Goal: Task Accomplishment & Management: Complete application form

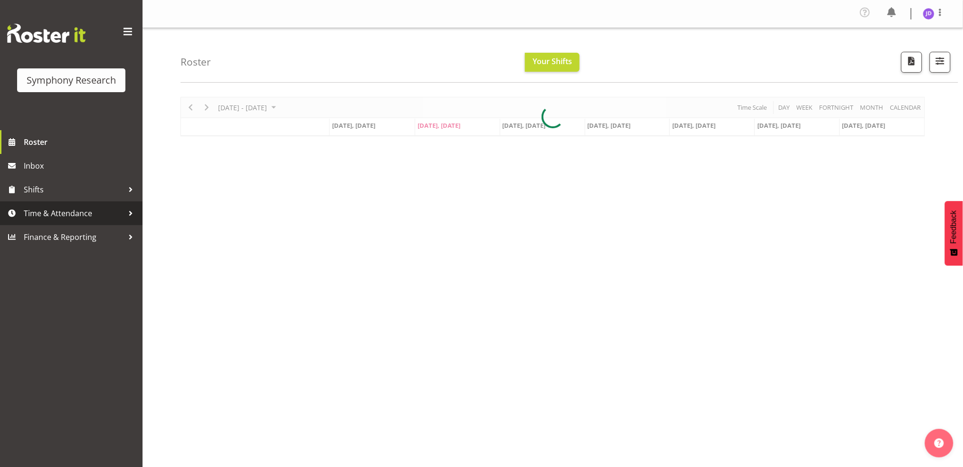
click at [67, 215] on span "Time & Attendance" at bounding box center [74, 213] width 100 height 14
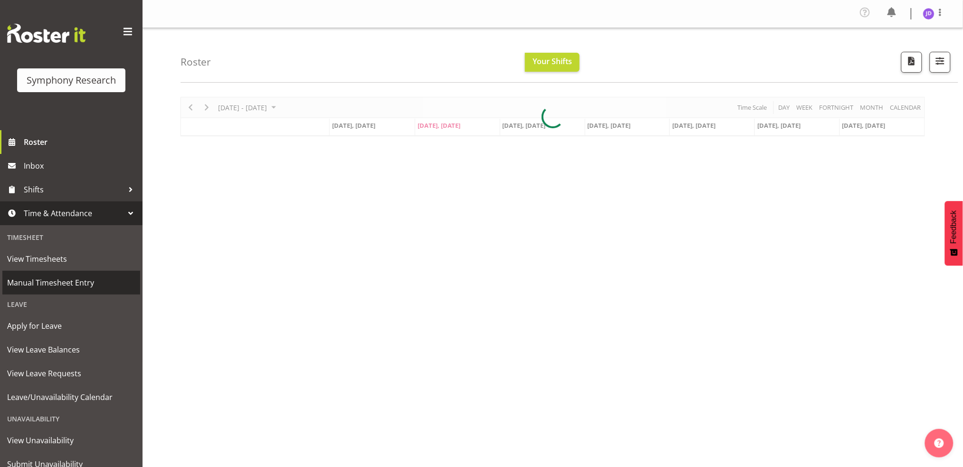
click at [72, 284] on span "Manual Timesheet Entry" at bounding box center [71, 282] width 128 height 14
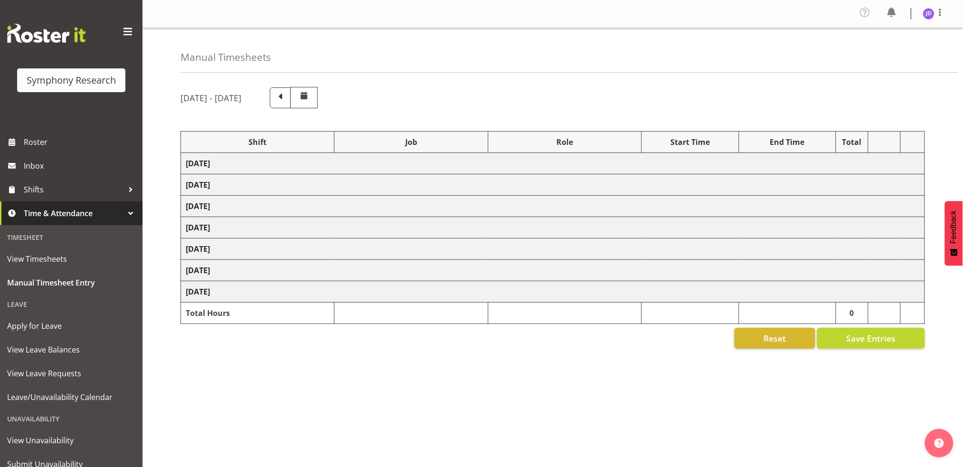
select select "26078"
select select "10242"
select select "26078"
select select "10242"
select select "47"
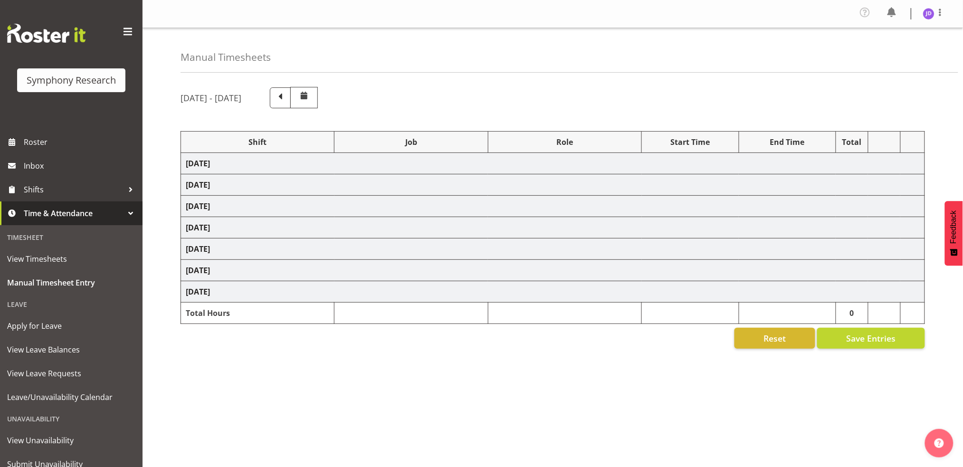
select select "26078"
select select "10242"
select select "47"
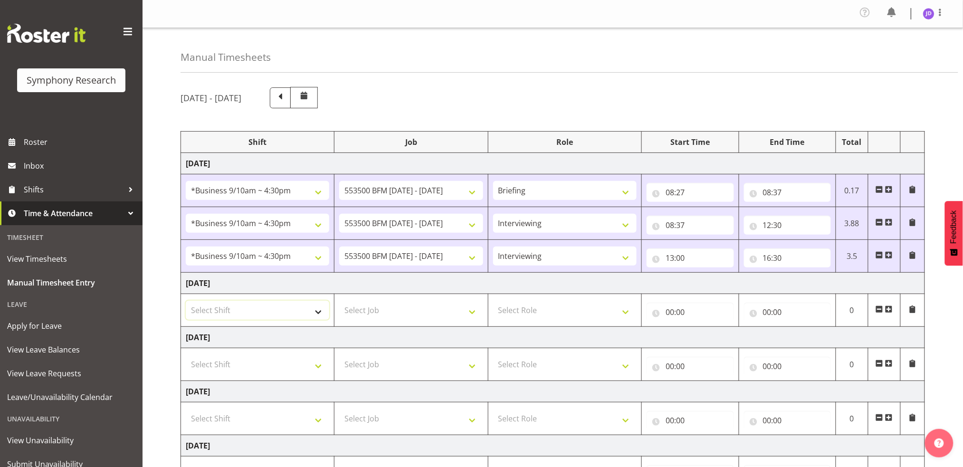
click at [318, 313] on select "Select Shift !!Weekend Residential (Roster IT Shift Label) *Business 9/10am ~ 4…" at bounding box center [257, 310] width 143 height 19
select select "26078"
click at [186, 301] on select "Select Shift !!Weekend Residential (Roster IT Shift Label) *Business 9/10am ~ 4…" at bounding box center [257, 310] width 143 height 19
click at [473, 313] on select "Select Job 550060 IF Admin 553492 World Poll Aus Wave 2 Main 2025 553493 World …" at bounding box center [410, 310] width 143 height 19
select select "10242"
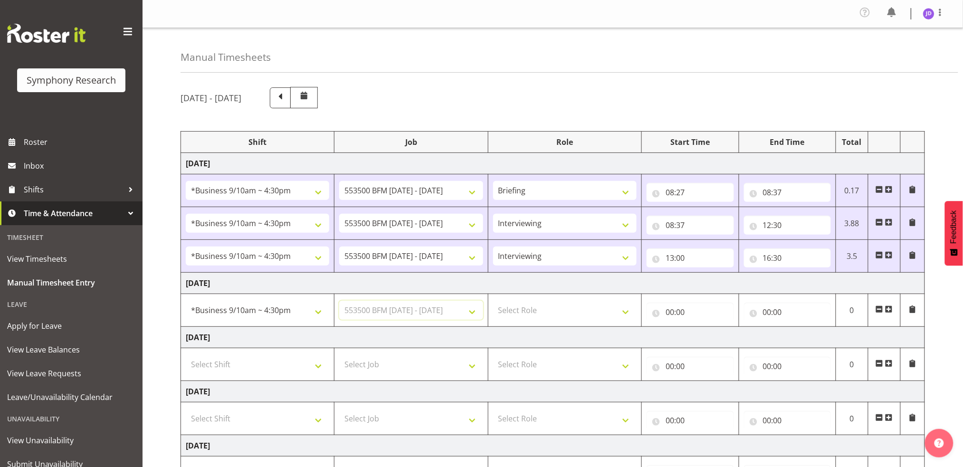
click at [339, 301] on select "Select Job 550060 IF Admin 553492 World Poll Aus Wave 2 Main 2025 553493 World …" at bounding box center [410, 310] width 143 height 19
click at [626, 310] on select "Select Role Briefing Interviewing" at bounding box center [564, 310] width 143 height 19
select select "297"
click at [493, 301] on select "Select Role Briefing Interviewing" at bounding box center [564, 310] width 143 height 19
click at [670, 311] on input "00:00" at bounding box center [689, 311] width 87 height 19
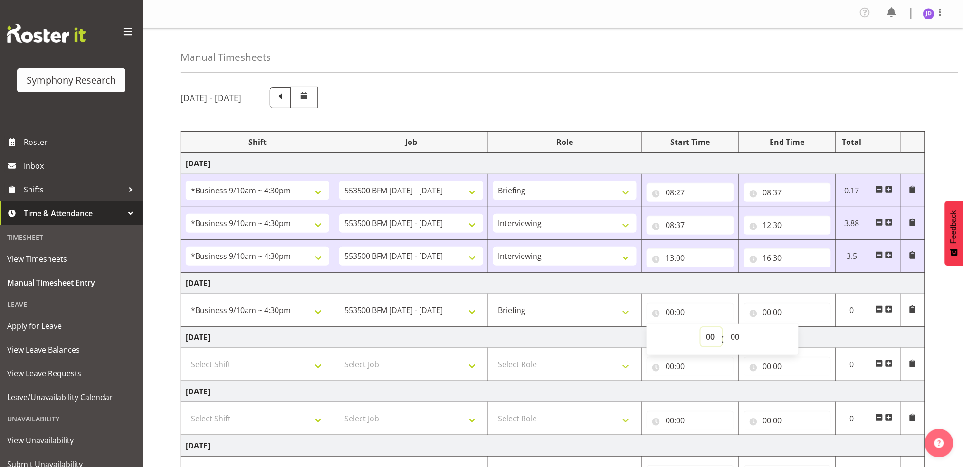
click at [709, 336] on select "00 01 02 03 04 05 06 07 08 09 10 11 12 13 14 15 16 17 18 19 20 21 22 23" at bounding box center [710, 336] width 21 height 19
select select "8"
click at [700, 327] on select "00 01 02 03 04 05 06 07 08 09 10 11 12 13 14 15 16 17 18 19 20 21 22 23" at bounding box center [710, 336] width 21 height 19
type input "08:00"
click at [735, 335] on select "00 01 02 03 04 05 06 07 08 09 10 11 12 13 14 15 16 17 18 19 20 21 22 23 24 25 2…" at bounding box center [735, 336] width 21 height 19
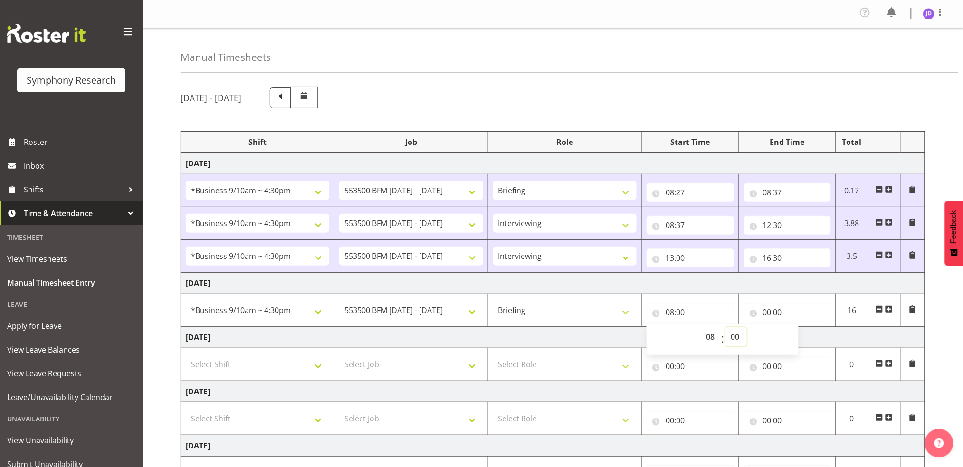
select select "30"
click at [725, 327] on select "00 01 02 03 04 05 06 07 08 09 10 11 12 13 14 15 16 17 18 19 20 21 22 23 24 25 2…" at bounding box center [735, 336] width 21 height 19
type input "08:30"
click at [768, 313] on input "00:00" at bounding box center [787, 311] width 87 height 19
click at [805, 335] on select "00 01 02 03 04 05 06 07 08 09 10 11 12 13 14 15 16 17 18 19 20 21 22 23" at bounding box center [808, 336] width 21 height 19
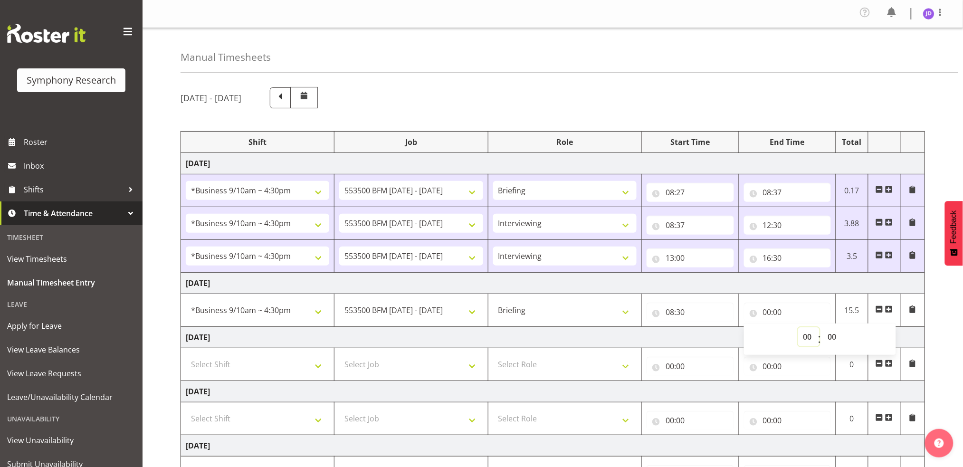
select select "8"
click at [798, 327] on select "00 01 02 03 04 05 06 07 08 09 10 11 12 13 14 15 16 17 18 19 20 21 22 23" at bounding box center [808, 336] width 21 height 19
type input "08:00"
click at [832, 338] on select "00 01 02 03 04 05 06 07 08 09 10 11 12 13 14 15 16 17 18 19 20 21 22 23 24 25 2…" at bounding box center [832, 336] width 21 height 19
select select "38"
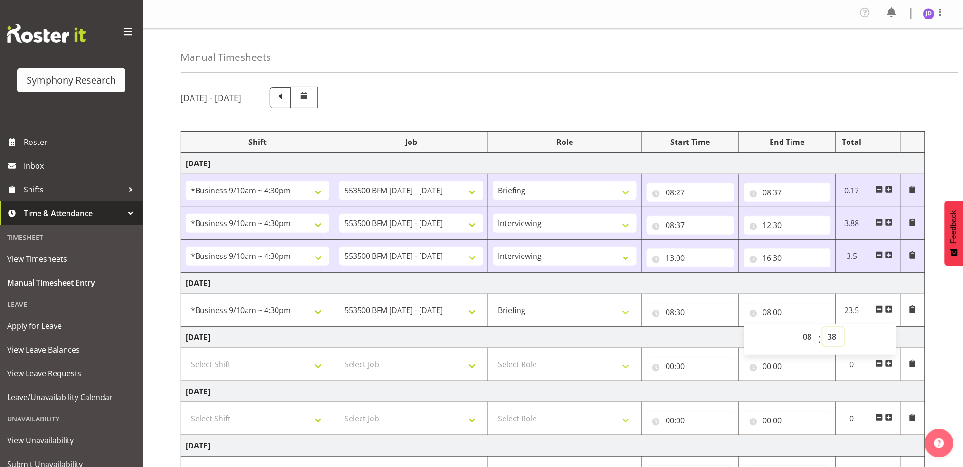
click at [822, 327] on select "00 01 02 03 04 05 06 07 08 09 10 11 12 13 14 15 16 17 18 19 20 21 22 23 24 25 2…" at bounding box center [832, 336] width 21 height 19
type input "08:38"
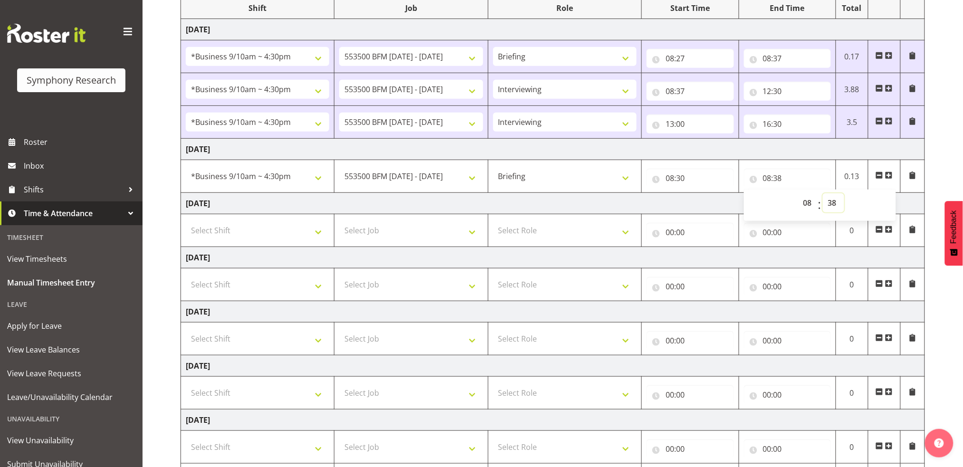
scroll to position [194, 0]
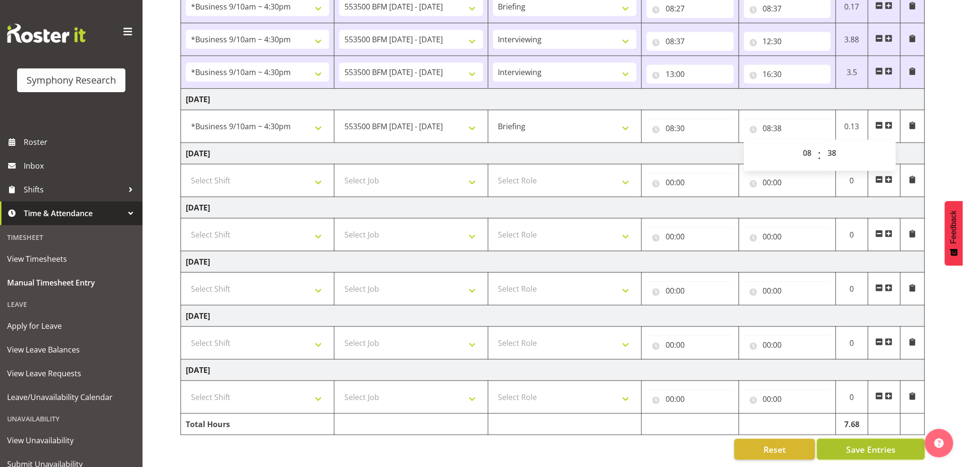
click at [883, 443] on span "Save Entries" at bounding box center [870, 449] width 49 height 12
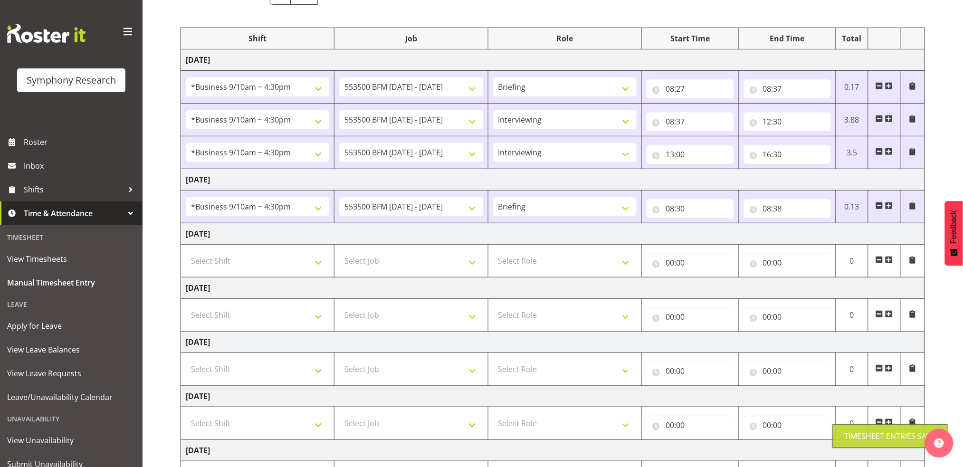
scroll to position [83, 0]
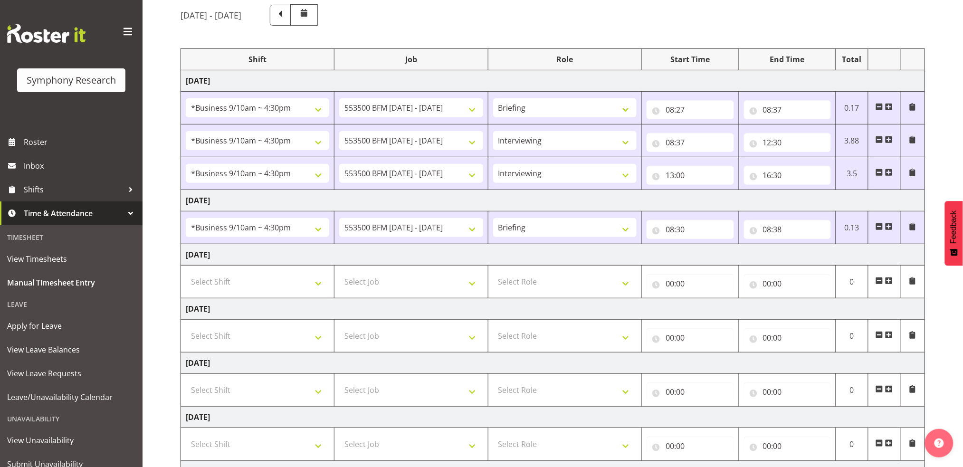
click at [889, 227] on span at bounding box center [889, 227] width 8 height 8
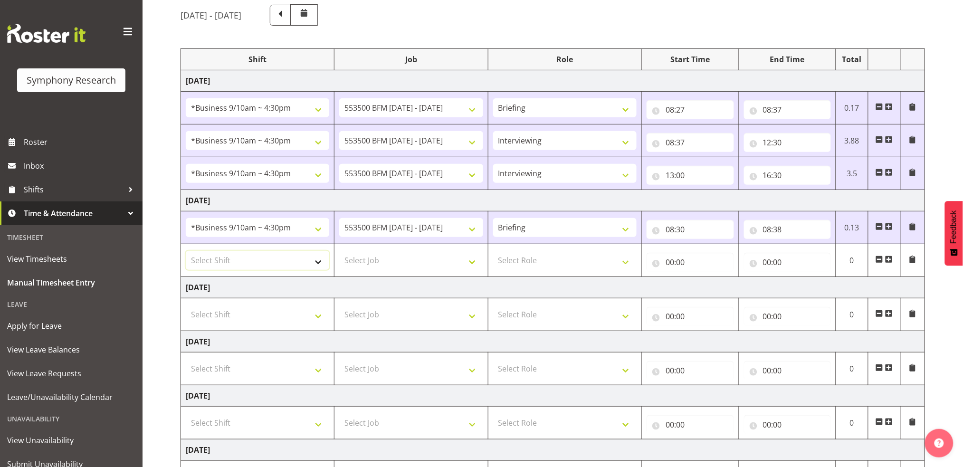
click at [319, 262] on select "Select Shift !!Weekend Residential (Roster IT Shift Label) *Business 9/10am ~ 4…" at bounding box center [257, 260] width 143 height 19
select select "26078"
click at [186, 251] on select "Select Shift !!Weekend Residential (Roster IT Shift Label) *Business 9/10am ~ 4…" at bounding box center [257, 260] width 143 height 19
click at [468, 260] on select "Select Job 550060 IF Admin 553492 World Poll Aus Wave 2 Main 2025 553493 World …" at bounding box center [410, 260] width 143 height 19
select select "10242"
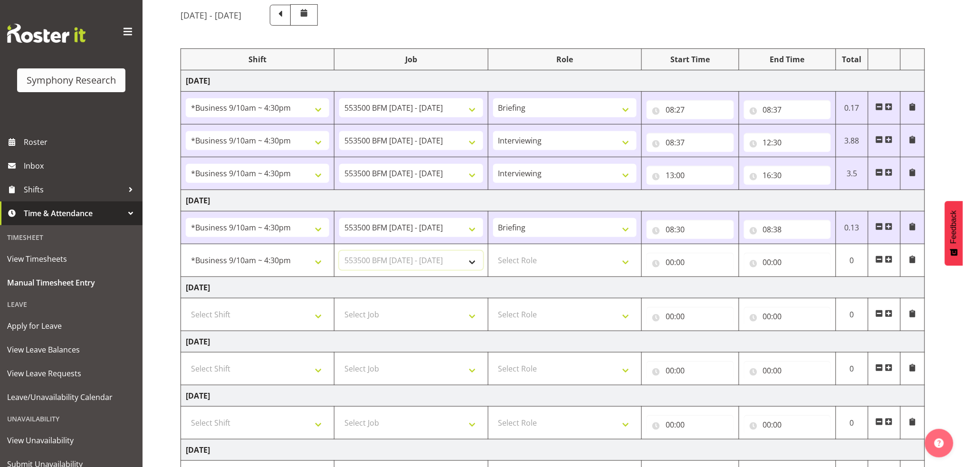
click at [339, 251] on select "Select Job 550060 IF Admin 553492 World Poll Aus Wave 2 Main 2025 553493 World …" at bounding box center [410, 260] width 143 height 19
drag, startPoint x: 625, startPoint y: 262, endPoint x: 621, endPoint y: 267, distance: 6.7
click at [625, 262] on select "Select Role Briefing Interviewing" at bounding box center [564, 260] width 143 height 19
select select "47"
click at [493, 251] on select "Select Role Briefing Interviewing" at bounding box center [564, 260] width 143 height 19
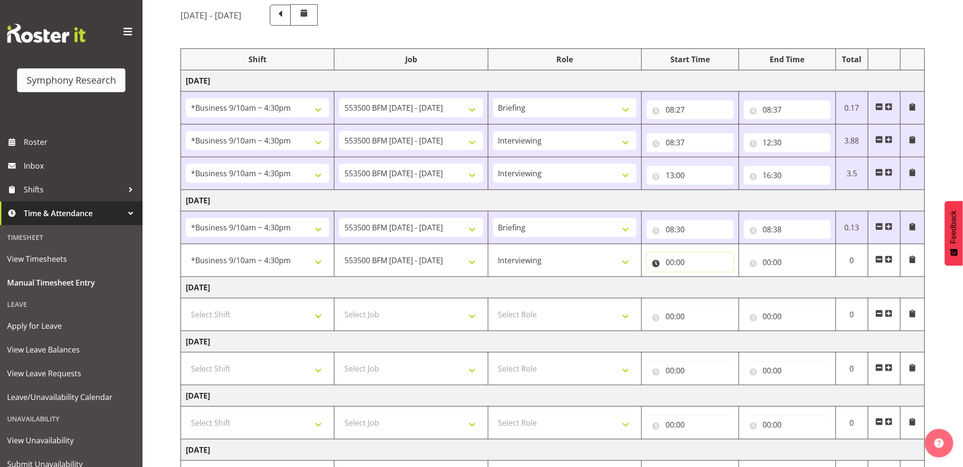
click at [671, 262] on input "00:00" at bounding box center [689, 262] width 87 height 19
click at [709, 284] on select "00 01 02 03 04 05 06 07 08 09 10 11 12 13 14 15 16 17 18 19 20 21 22 23" at bounding box center [710, 286] width 21 height 19
select select "8"
click at [700, 277] on select "00 01 02 03 04 05 06 07 08 09 10 11 12 13 14 15 16 17 18 19 20 21 22 23" at bounding box center [710, 286] width 21 height 19
type input "08:00"
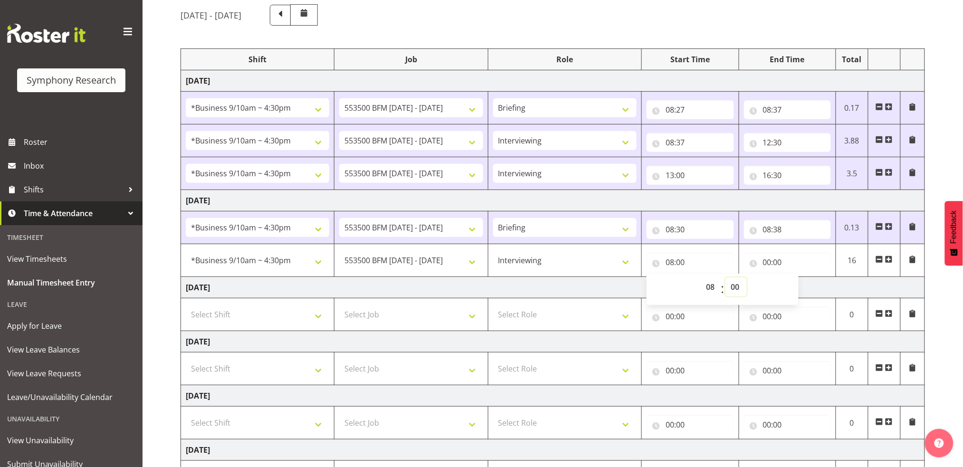
click at [734, 286] on select "00 01 02 03 04 05 06 07 08 09 10 11 12 13 14 15 16 17 18 19 20 21 22 23 24 25 2…" at bounding box center [735, 286] width 21 height 19
select select "38"
click at [725, 277] on select "00 01 02 03 04 05 06 07 08 09 10 11 12 13 14 15 16 17 18 19 20 21 22 23 24 25 2…" at bounding box center [735, 286] width 21 height 19
type input "08:38"
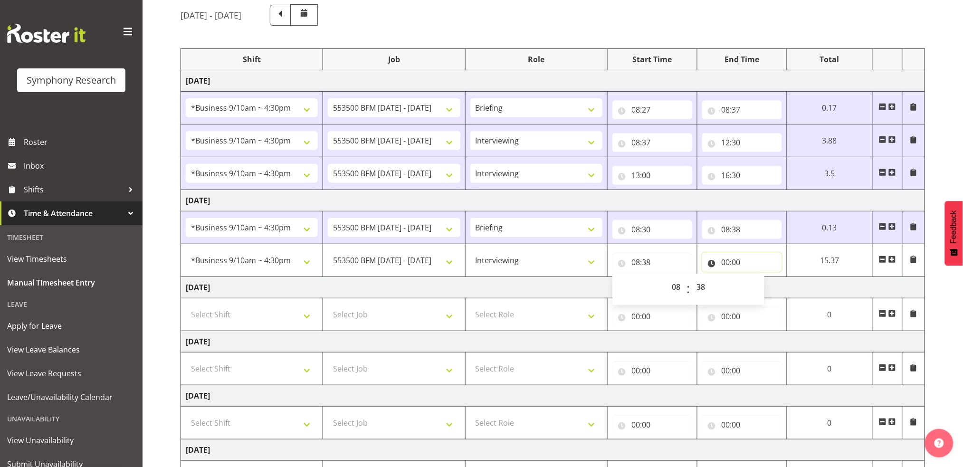
drag, startPoint x: 724, startPoint y: 261, endPoint x: 752, endPoint y: 270, distance: 29.6
click at [725, 261] on input "00:00" at bounding box center [742, 262] width 80 height 19
click at [764, 283] on select "00 01 02 03 04 05 06 07 08 09 10 11 12 13 14 15 16 17 18 19 20 21 22 23" at bounding box center [766, 286] width 21 height 19
select select "12"
click at [777, 277] on select "00 01 02 03 04 05 06 07 08 09 10 11 12 13 14 15 16 17 18 19 20 21 22 23" at bounding box center [766, 286] width 21 height 19
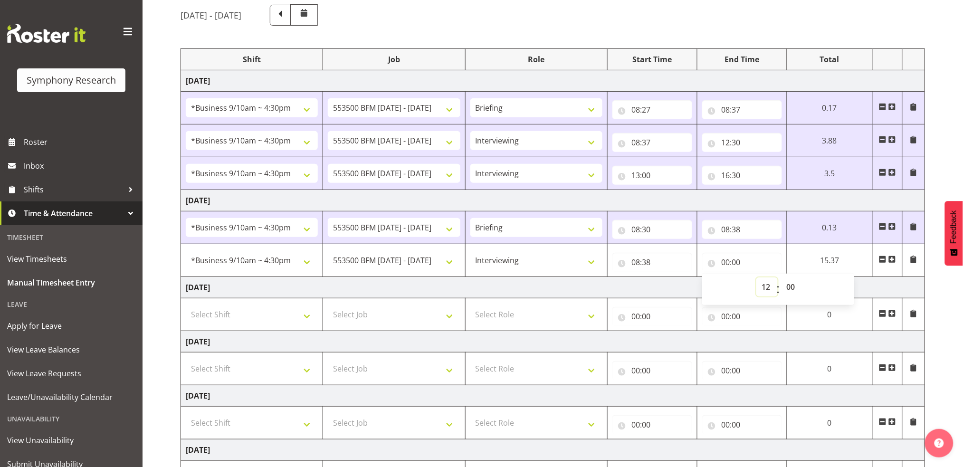
type input "12:00"
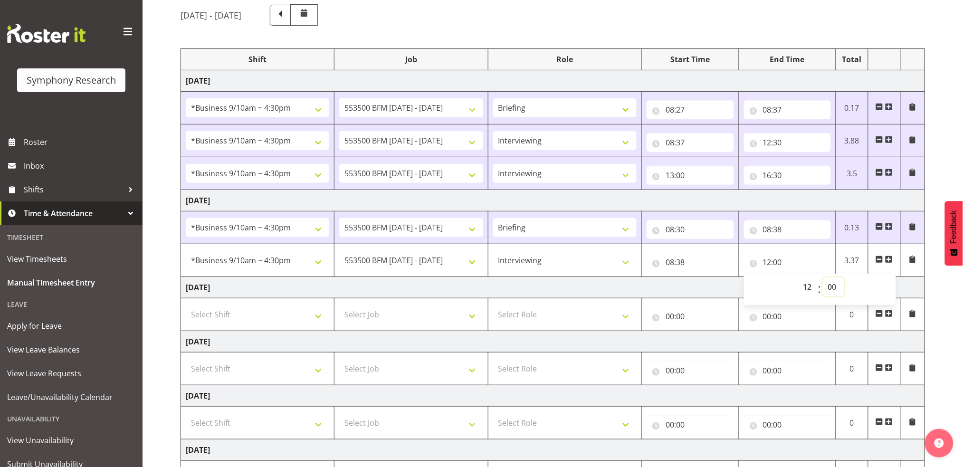
click at [832, 284] on select "00 01 02 03 04 05 06 07 08 09 10 11 12 13 14 15 16 17 18 19 20 21 22 23 24 25 2…" at bounding box center [832, 286] width 21 height 19
select select "30"
click at [822, 277] on select "00 01 02 03 04 05 06 07 08 09 10 11 12 13 14 15 16 17 18 19 20 21 22 23 24 25 2…" at bounding box center [832, 286] width 21 height 19
type input "12:30"
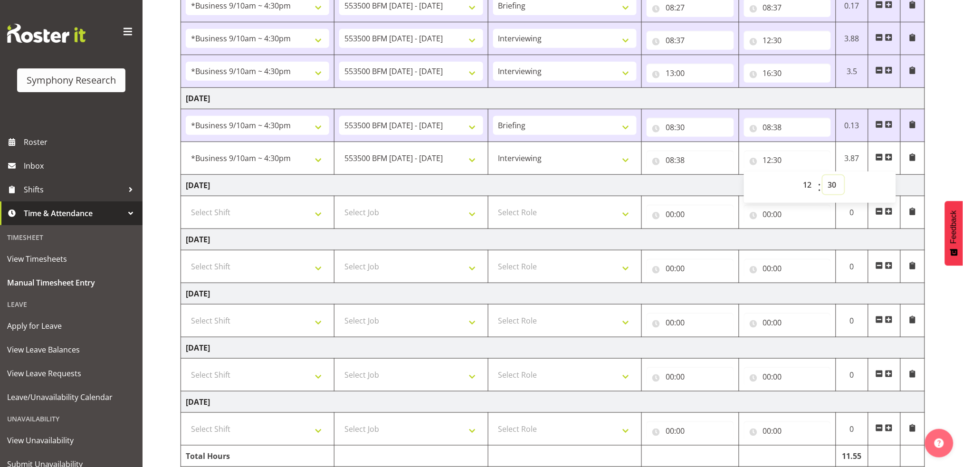
scroll to position [227, 0]
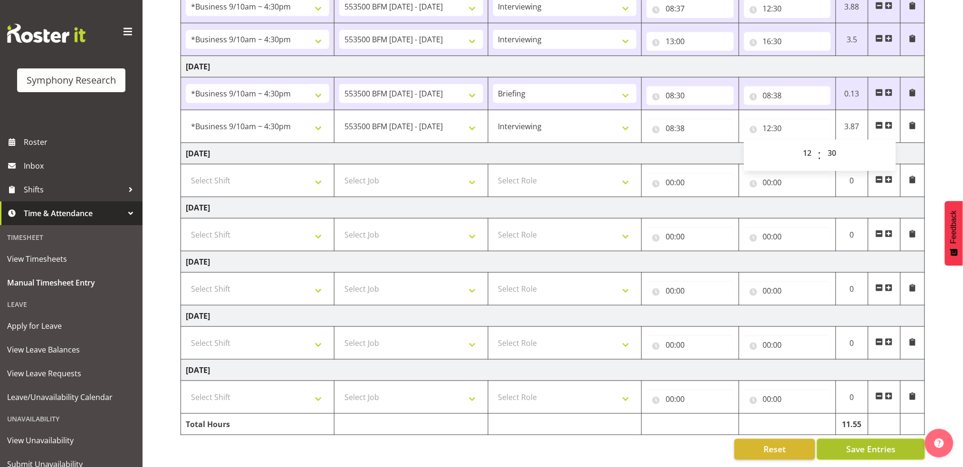
click at [883, 443] on span "Save Entries" at bounding box center [870, 449] width 49 height 12
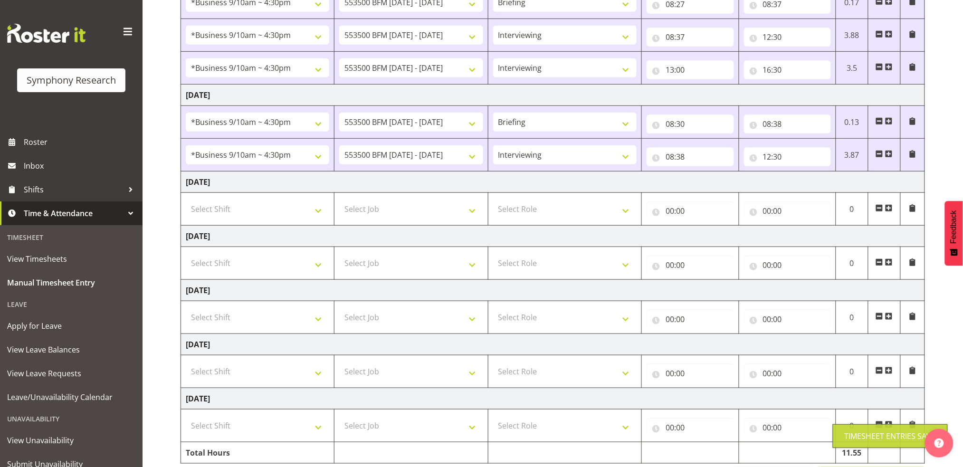
scroll to position [142, 0]
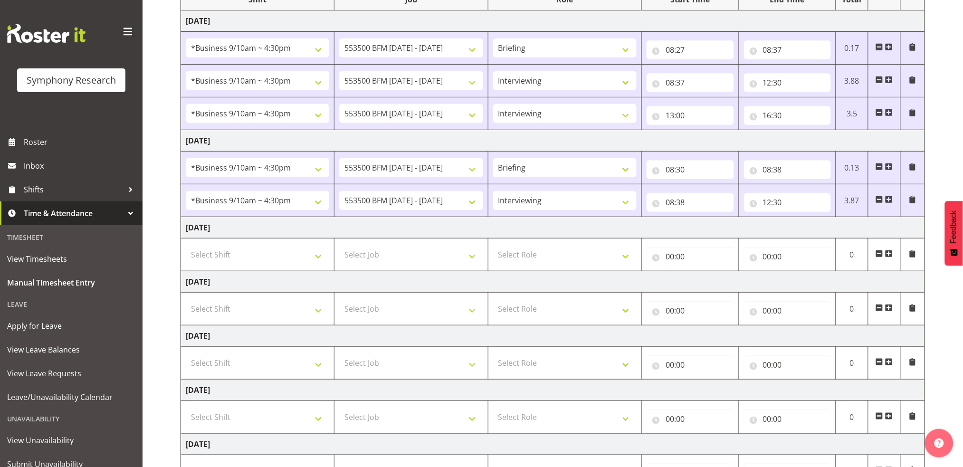
click at [888, 200] on span at bounding box center [889, 200] width 8 height 8
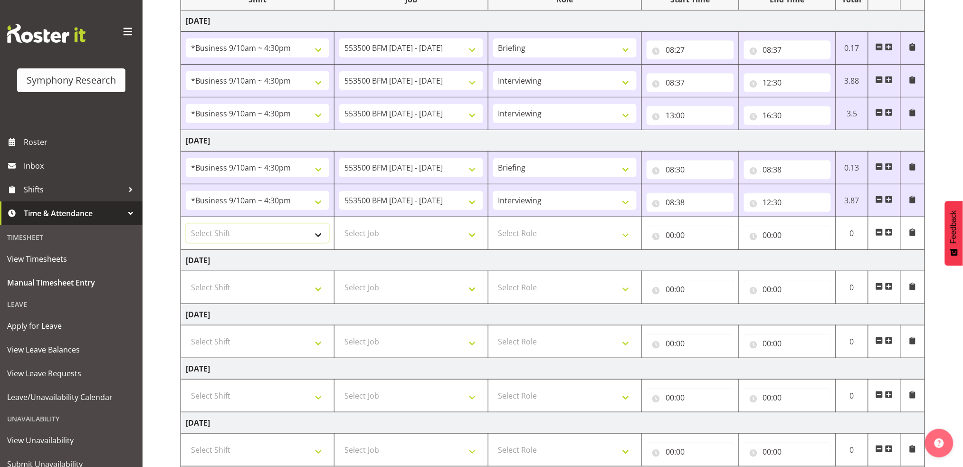
click at [316, 236] on select "Select Shift !!Weekend Residential (Roster IT Shift Label) *Business 9/10am ~ 4…" at bounding box center [257, 233] width 143 height 19
select select "26078"
click at [186, 224] on select "Select Shift !!Weekend Residential (Roster IT Shift Label) *Business 9/10am ~ 4…" at bounding box center [257, 233] width 143 height 19
click at [471, 235] on select "Select Job 550060 IF Admin 553492 World Poll Aus Wave 2 Main 2025 553493 World …" at bounding box center [410, 233] width 143 height 19
select select "10242"
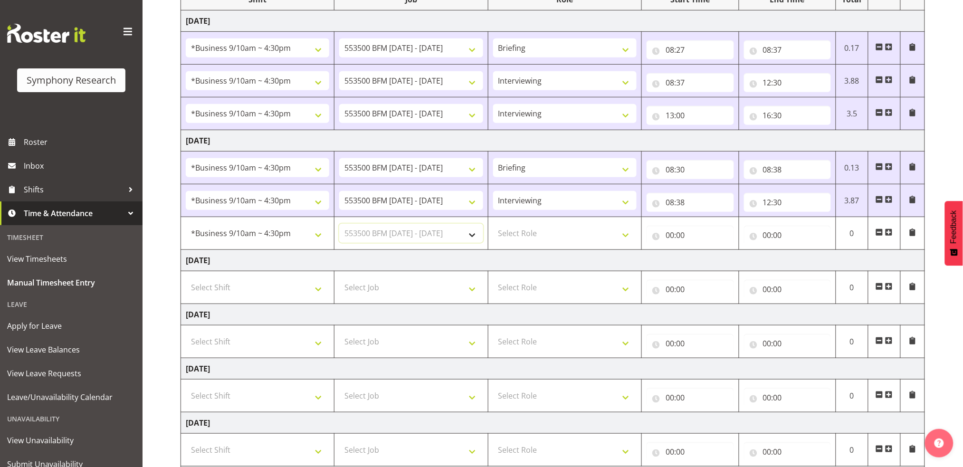
click at [339, 224] on select "Select Job 550060 IF Admin 553492 World Poll Aus Wave 2 Main 2025 553493 World …" at bounding box center [410, 233] width 143 height 19
click at [624, 234] on select "Select Role Briefing Interviewing" at bounding box center [564, 233] width 143 height 19
select select "47"
click at [493, 224] on select "Select Role Briefing Interviewing" at bounding box center [564, 233] width 143 height 19
click at [671, 234] on input "00:00" at bounding box center [689, 235] width 87 height 19
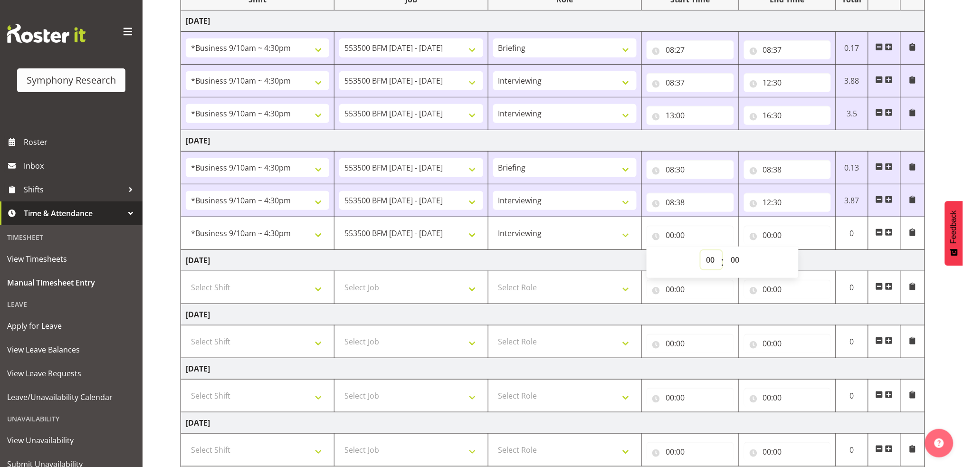
click at [711, 258] on select "00 01 02 03 04 05 06 07 08 09 10 11 12 13 14 15 16 17 18 19 20 21 22 23" at bounding box center [710, 259] width 21 height 19
select select "13"
click at [700, 250] on select "00 01 02 03 04 05 06 07 08 09 10 11 12 13 14 15 16 17 18 19 20 21 22 23" at bounding box center [710, 259] width 21 height 19
type input "13:00"
click at [768, 235] on input "00:00" at bounding box center [787, 235] width 87 height 19
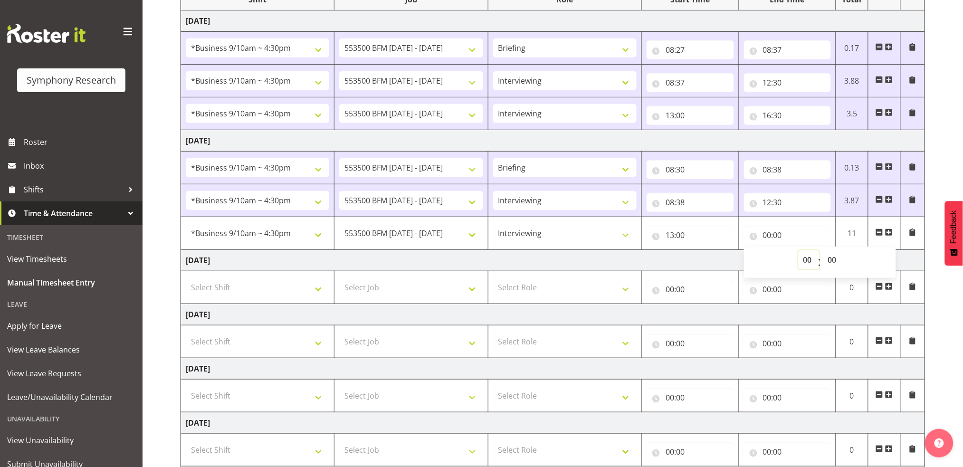
click at [809, 258] on select "00 01 02 03 04 05 06 07 08 09 10 11 12 13 14 15 16 17 18 19 20 21 22 23" at bounding box center [808, 259] width 21 height 19
select select "16"
click at [798, 250] on select "00 01 02 03 04 05 06 07 08 09 10 11 12 13 14 15 16 17 18 19 20 21 22 23" at bounding box center [808, 259] width 21 height 19
type input "16:00"
click at [833, 258] on select "00 01 02 03 04 05 06 07 08 09 10 11 12 13 14 15 16 17 18 19 20 21 22 23 24 25 2…" at bounding box center [832, 259] width 21 height 19
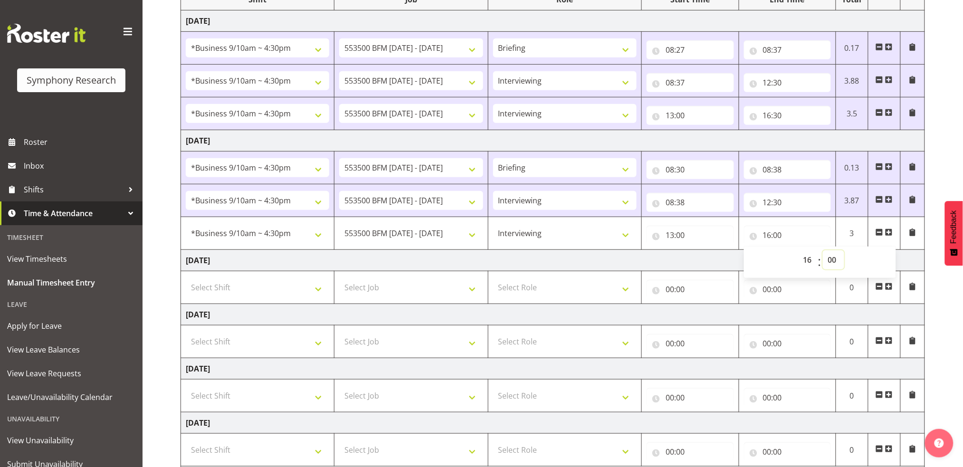
select select "30"
click at [822, 250] on select "00 01 02 03 04 05 06 07 08 09 10 11 12 13 14 15 16 17 18 19 20 21 22 23 24 25 2…" at bounding box center [832, 259] width 21 height 19
type input "16:30"
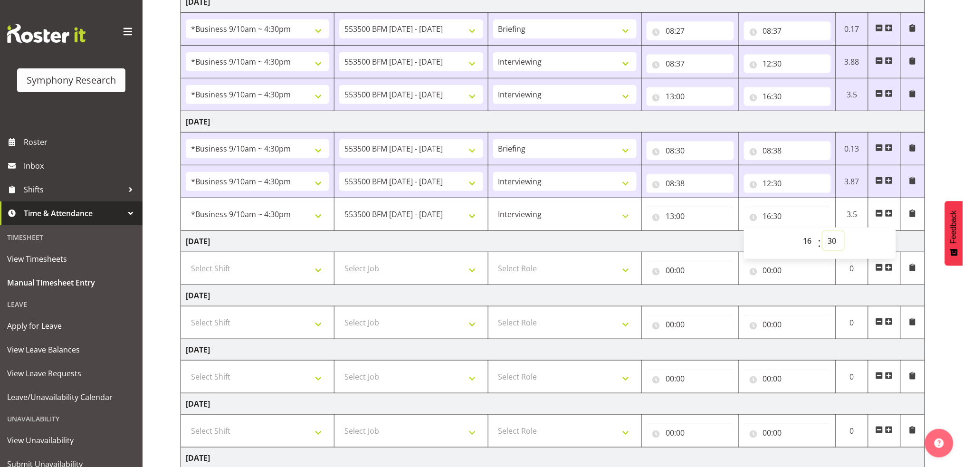
scroll to position [259, 0]
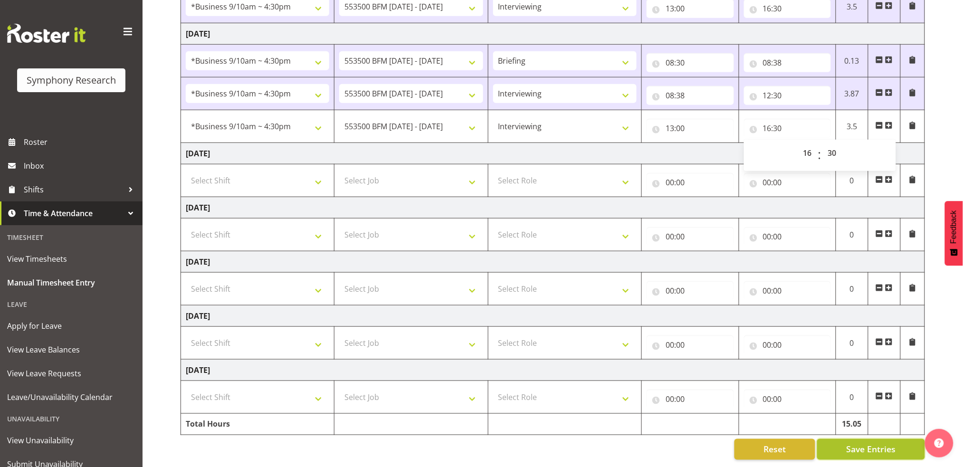
click at [868, 443] on span "Save Entries" at bounding box center [870, 449] width 49 height 12
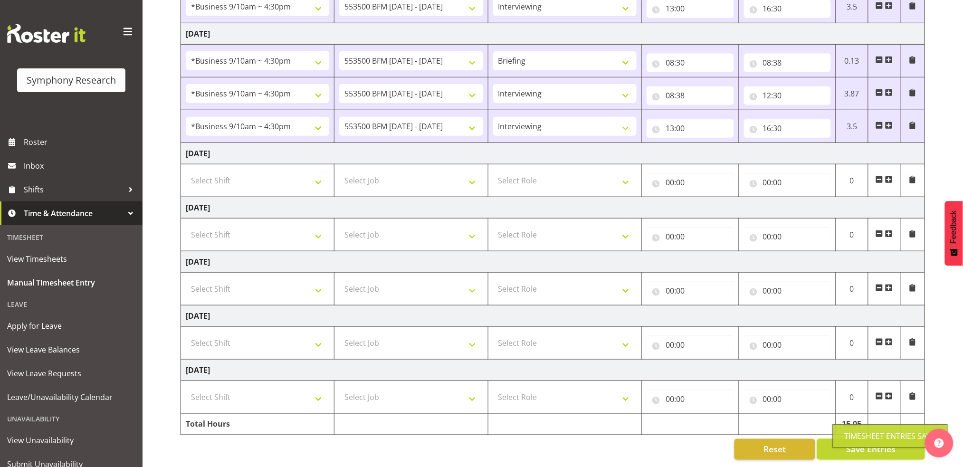
scroll to position [0, 0]
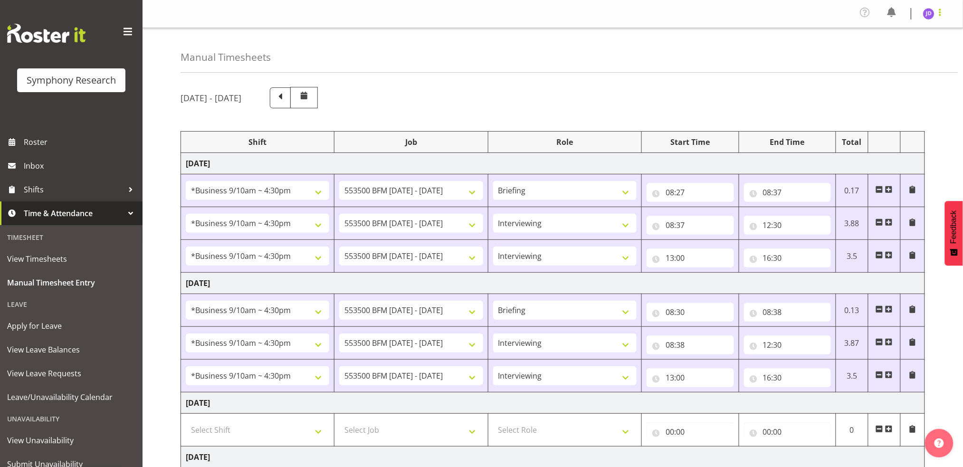
click at [938, 16] on span at bounding box center [939, 12] width 11 height 11
click at [887, 54] on link "Log Out" at bounding box center [899, 52] width 91 height 17
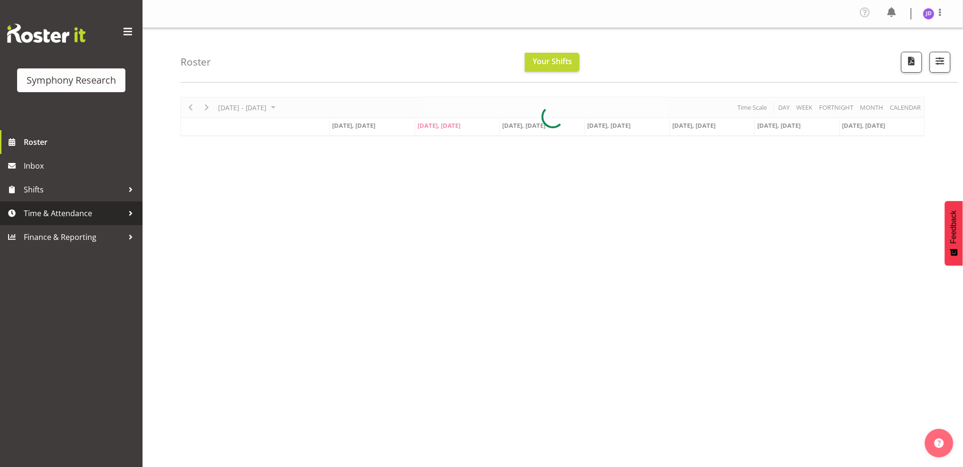
click at [61, 209] on span "Time & Attendance" at bounding box center [74, 213] width 100 height 14
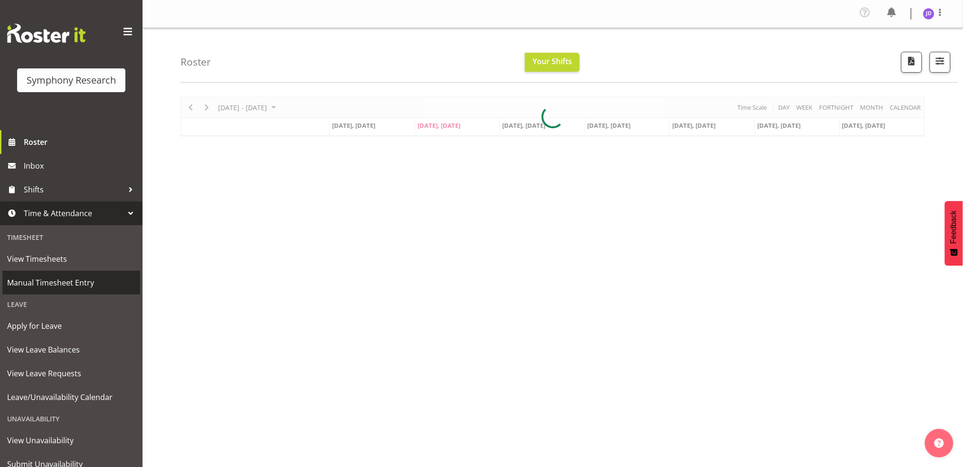
click at [61, 282] on span "Manual Timesheet Entry" at bounding box center [71, 282] width 128 height 14
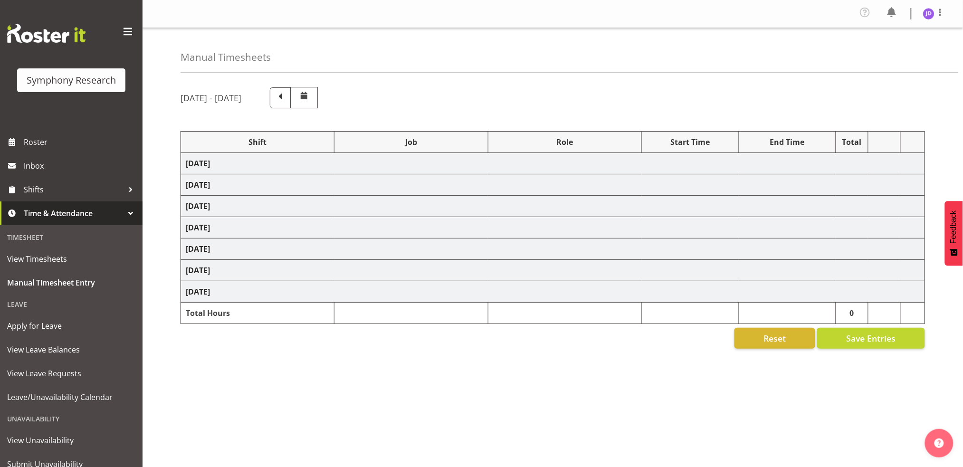
select select "26078"
select select "10242"
select select "26078"
select select "10242"
select select "47"
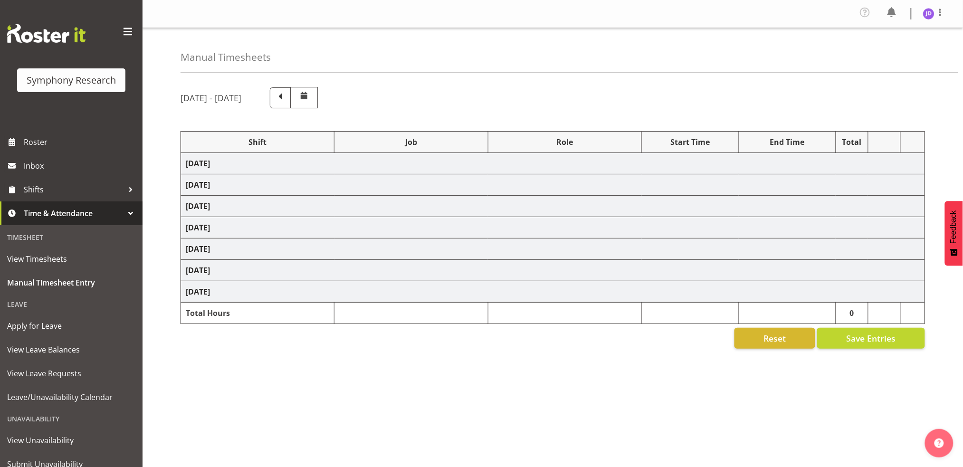
select select "26078"
select select "10242"
select select "47"
select select "26078"
select select "10242"
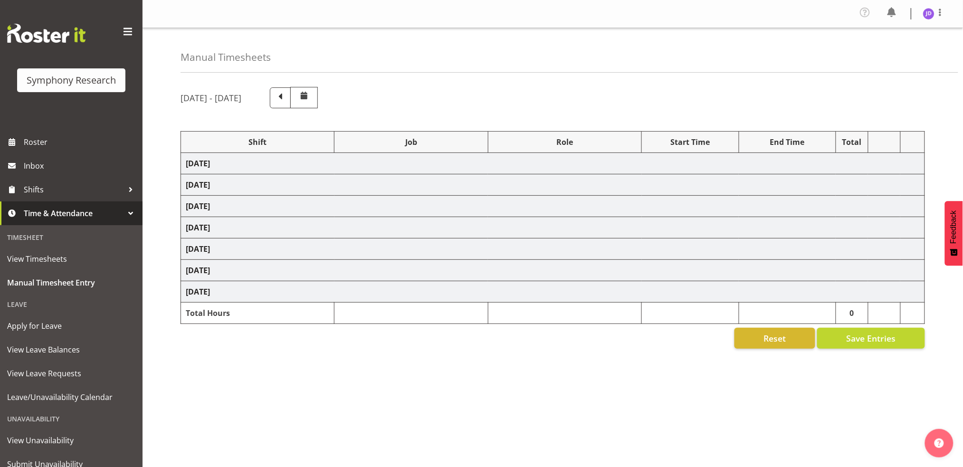
select select "26078"
select select "10242"
select select "47"
select select "26078"
select select "10242"
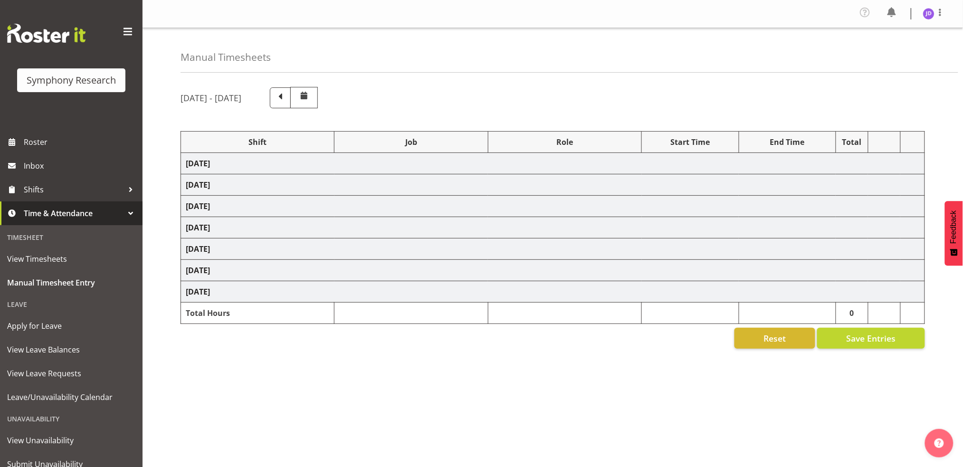
select select "47"
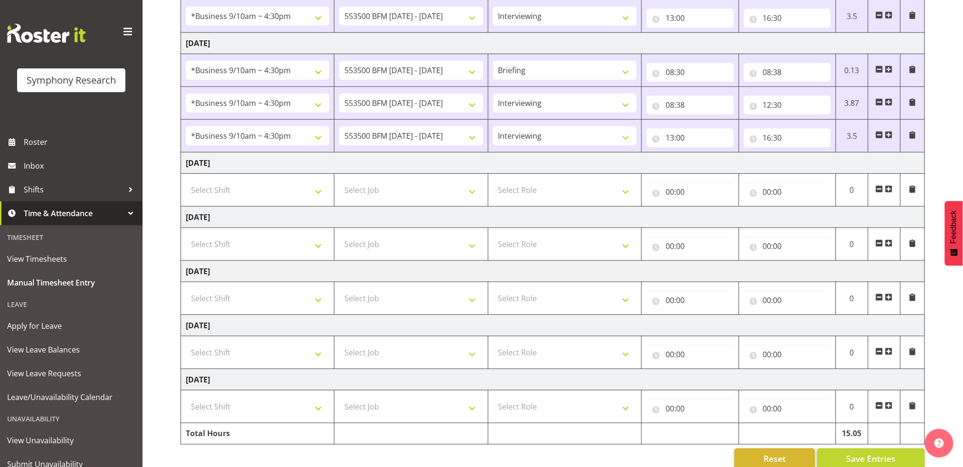
scroll to position [259, 0]
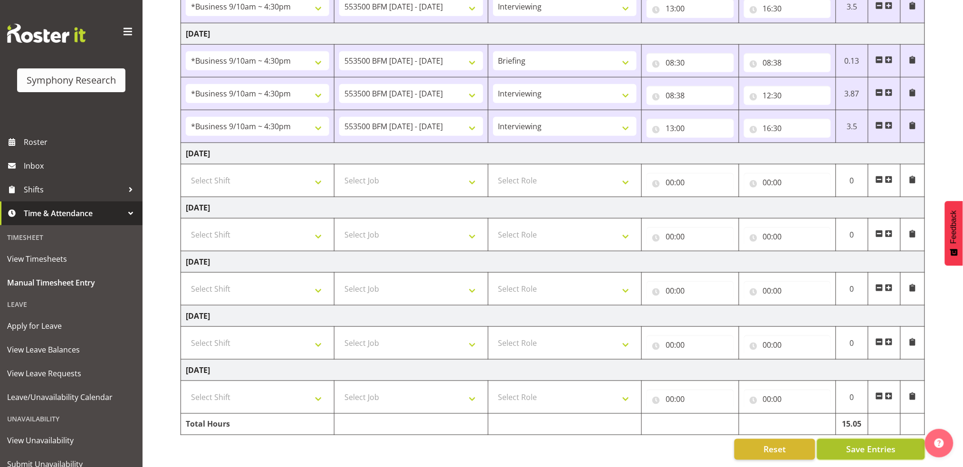
click at [879, 443] on span "Save Entries" at bounding box center [870, 449] width 49 height 12
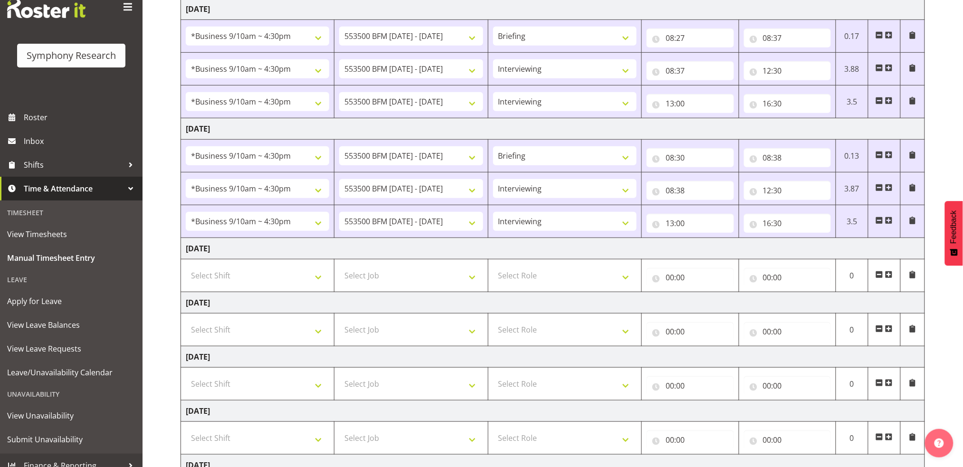
scroll to position [36, 0]
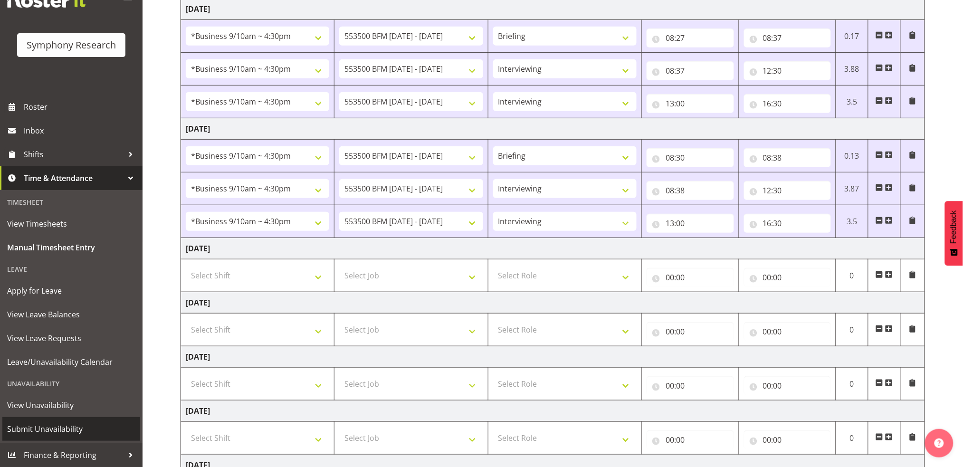
click at [41, 432] on span "Submit Unavailability" at bounding box center [71, 429] width 128 height 14
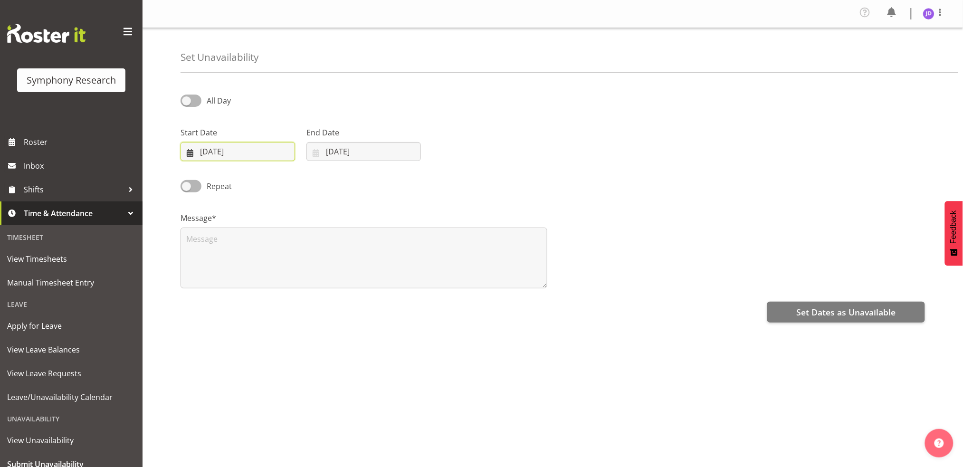
click at [252, 161] on input "02/09/2025" at bounding box center [237, 151] width 114 height 19
click at [215, 247] on link "8" at bounding box center [218, 247] width 19 height 18
type input "08/09/2025"
click at [351, 151] on input "02/09/2025" at bounding box center [363, 151] width 114 height 19
click at [343, 246] on span "8" at bounding box center [344, 247] width 4 height 9
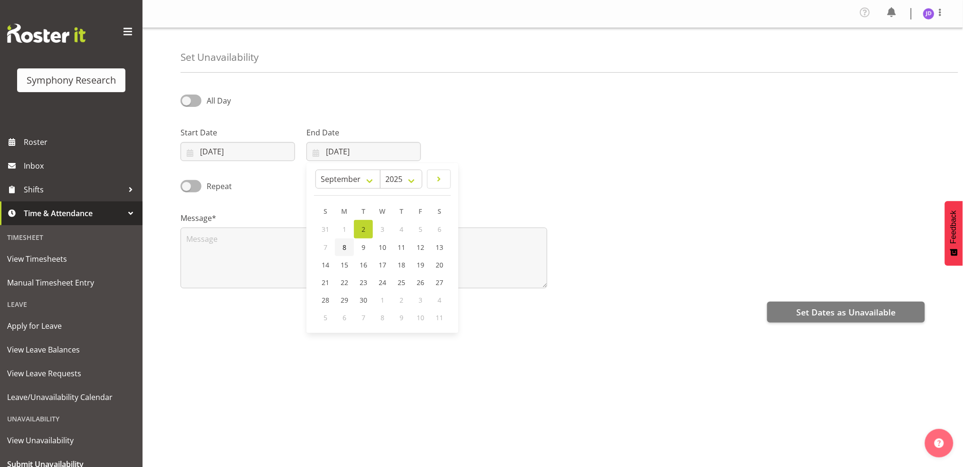
type input "08/09/2025"
click at [189, 102] on span at bounding box center [190, 100] width 21 height 12
click at [187, 102] on input "All Day" at bounding box center [183, 100] width 6 height 6
checkbox input "true"
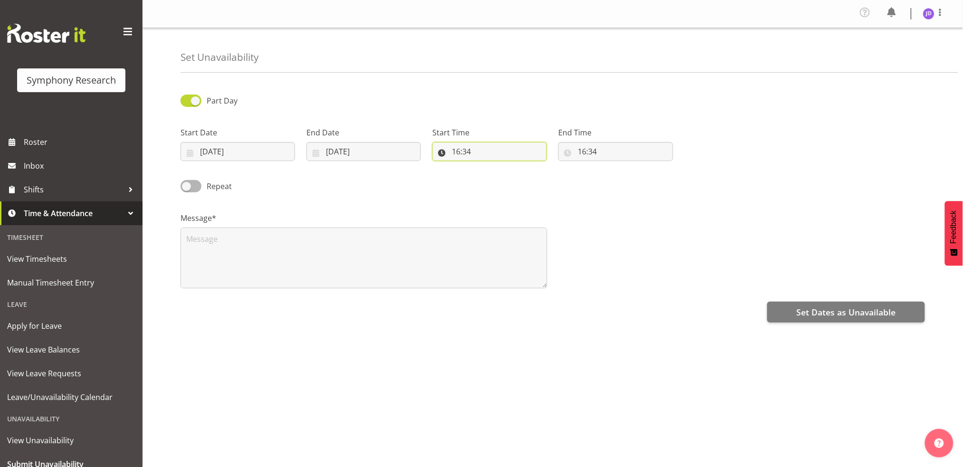
click at [457, 149] on input "16:34" at bounding box center [489, 151] width 114 height 19
click at [494, 175] on select "00 01 02 03 04 05 06 07 08 09 10 11 12 13 14 15 16 17 18 19 20 21 22 23" at bounding box center [496, 176] width 21 height 19
select select "17"
click at [486, 167] on select "00 01 02 03 04 05 06 07 08 09 10 11 12 13 14 15 16 17 18 19 20 21 22 23" at bounding box center [496, 176] width 21 height 19
type input "17:34"
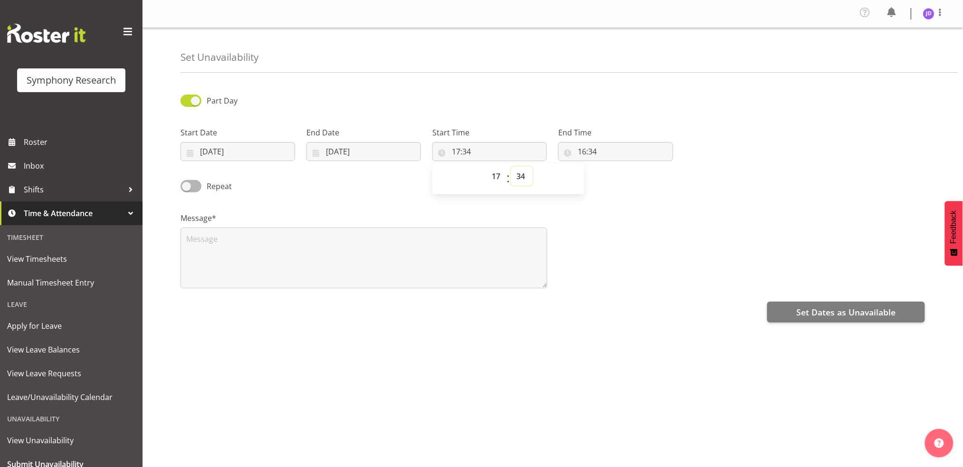
click at [521, 176] on select "00 01 02 03 04 05 06 07 08 09 10 11 12 13 14 15 16 17 18 19 20 21 22 23 24 25 2…" at bounding box center [521, 176] width 21 height 19
select select "0"
click at [511, 167] on select "00 01 02 03 04 05 06 07 08 09 10 11 12 13 14 15 16 17 18 19 20 21 22 23 24 25 2…" at bounding box center [521, 176] width 21 height 19
type input "17:00"
click at [586, 151] on input "16:34" at bounding box center [615, 151] width 114 height 19
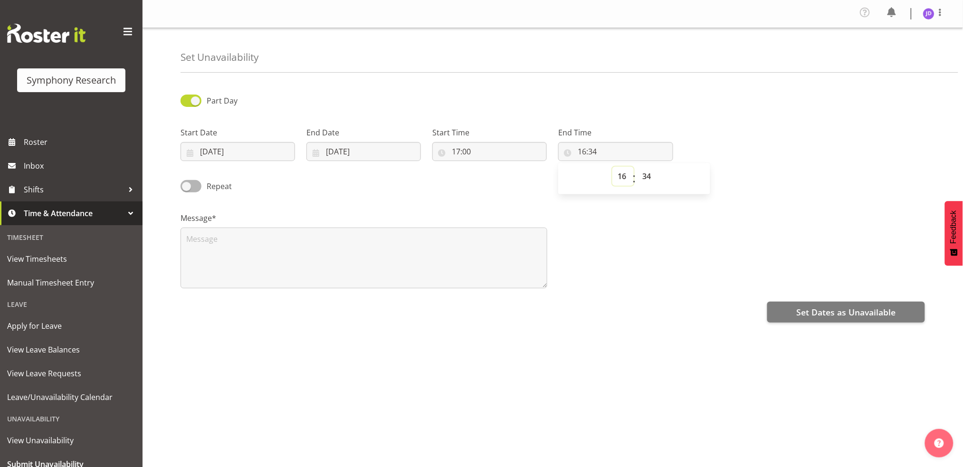
click at [623, 175] on select "00 01 02 03 04 05 06 07 08 09 10 11 12 13 14 15 16 17 18 19 20 21 22 23" at bounding box center [622, 176] width 21 height 19
select select "23"
click at [612, 167] on select "00 01 02 03 04 05 06 07 08 09 10 11 12 13 14 15 16 17 18 19 20 21 22 23" at bounding box center [622, 176] width 21 height 19
type input "23:34"
click at [647, 174] on select "00 01 02 03 04 05 06 07 08 09 10 11 12 13 14 15 16 17 18 19 20 21 22 23 24 25 2…" at bounding box center [647, 176] width 21 height 19
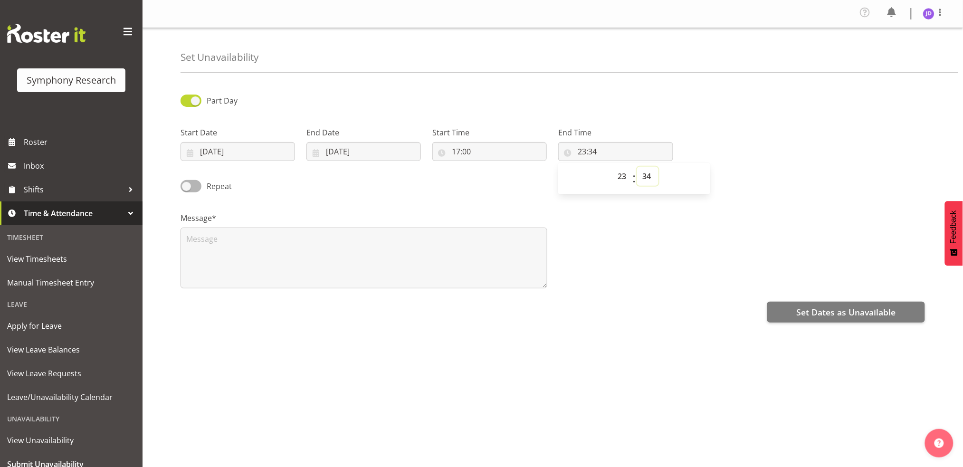
select select "0"
click at [637, 167] on select "00 01 02 03 04 05 06 07 08 09 10 11 12 13 14 15 16 17 18 19 20 21 22 23 24 25 2…" at bounding box center [647, 176] width 21 height 19
type input "23:00"
click at [252, 251] on textarea at bounding box center [363, 257] width 367 height 61
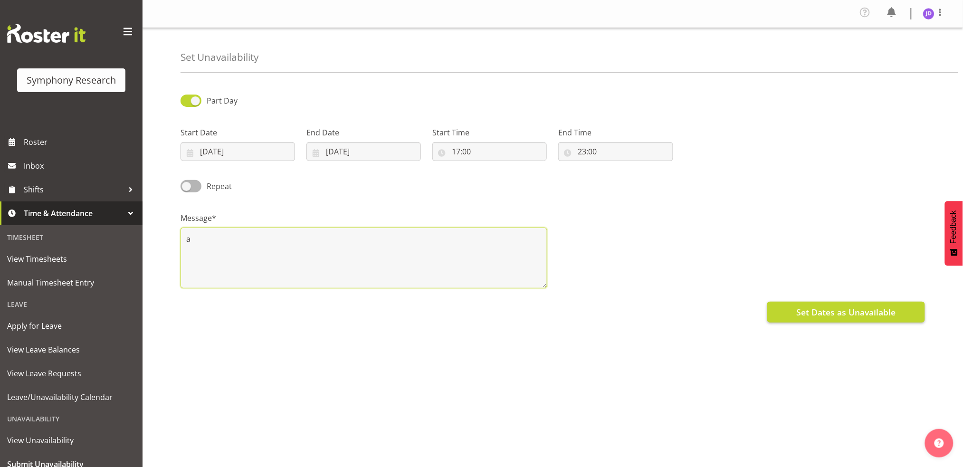
type textarea "a"
drag, startPoint x: 823, startPoint y: 315, endPoint x: 834, endPoint y: 312, distance: 11.6
click at [823, 315] on span "Set Dates as Unavailable" at bounding box center [845, 312] width 99 height 12
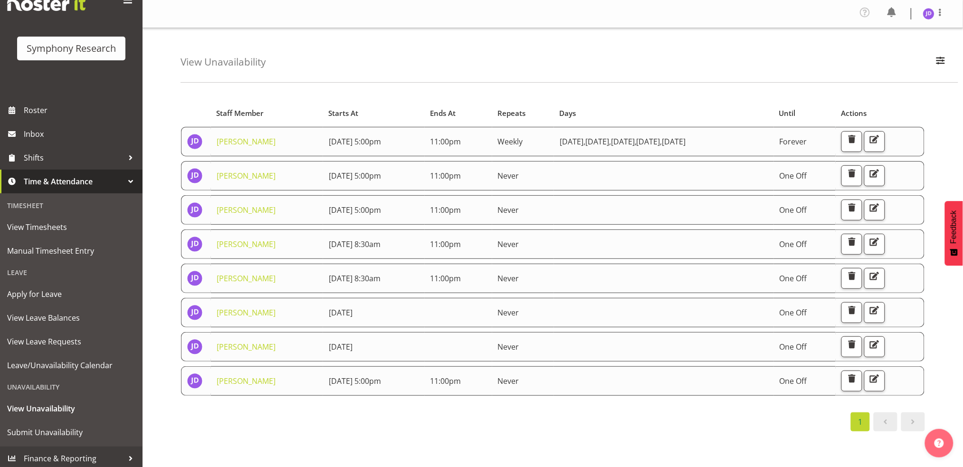
scroll to position [36, 0]
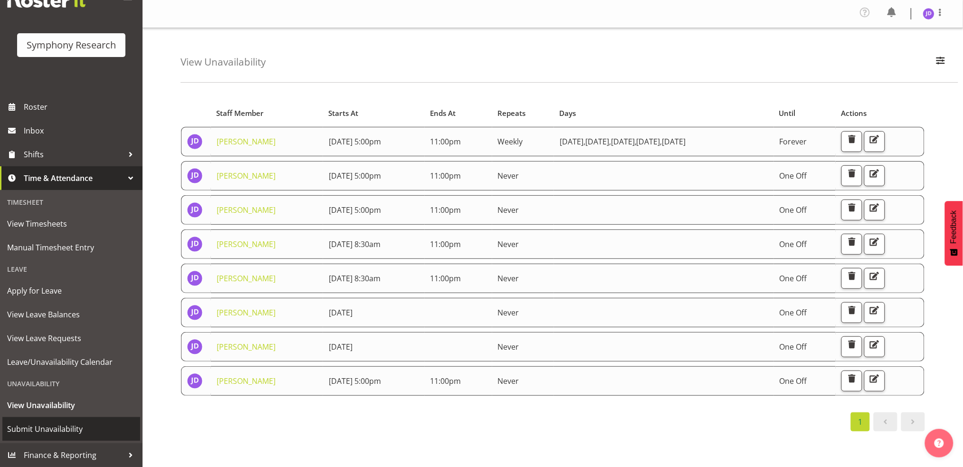
click at [51, 427] on span "Submit Unavailability" at bounding box center [71, 429] width 128 height 14
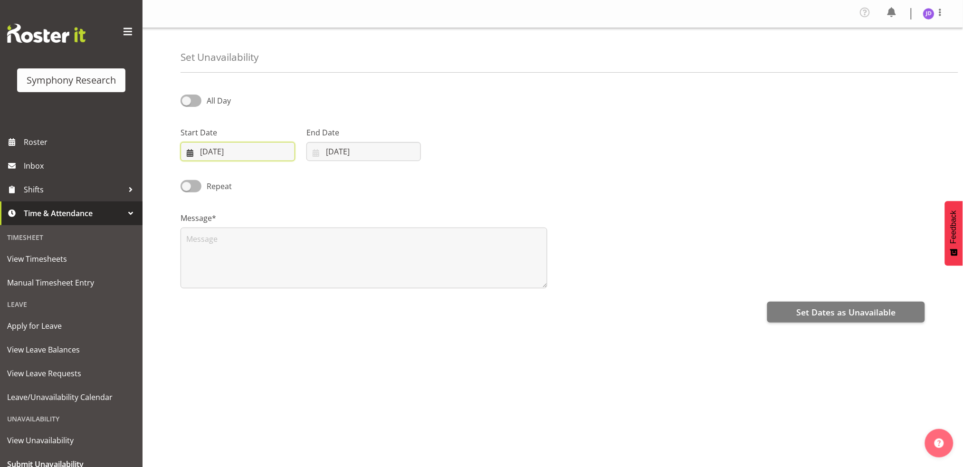
click at [259, 155] on input "[DATE]" at bounding box center [237, 151] width 114 height 19
click at [238, 246] on span "9" at bounding box center [238, 247] width 4 height 9
type input "[DATE]"
click at [368, 152] on input "[DATE]" at bounding box center [363, 151] width 114 height 19
click at [364, 248] on span "9" at bounding box center [363, 247] width 4 height 9
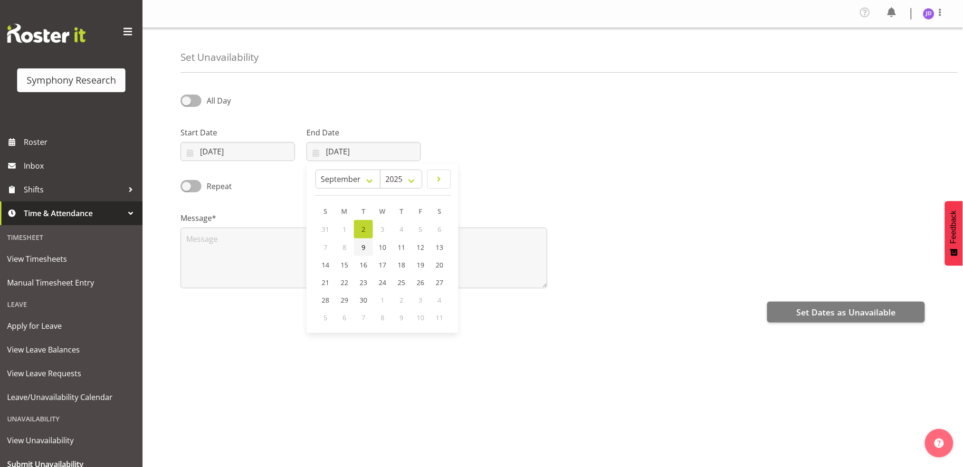
type input "[DATE]"
click at [190, 101] on span at bounding box center [190, 100] width 21 height 12
click at [187, 101] on input "All Day" at bounding box center [183, 100] width 6 height 6
checkbox input "true"
select select "16"
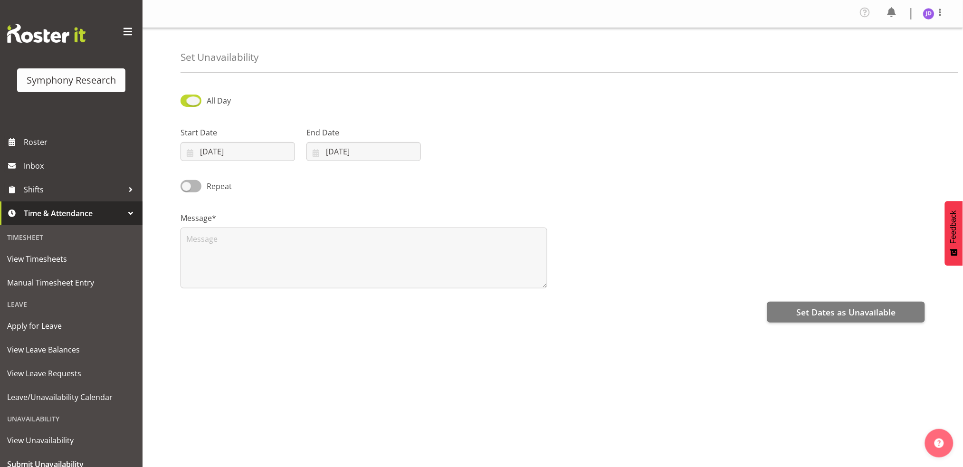
select select "34"
drag, startPoint x: 455, startPoint y: 153, endPoint x: 480, endPoint y: 169, distance: 29.2
click at [457, 152] on input "16:34" at bounding box center [489, 151] width 114 height 19
click at [498, 174] on select "00 01 02 03 04 05 06 07 08 09 10 11 12 13 14 15 16 17 18 19 20 21 22 23" at bounding box center [496, 176] width 21 height 19
select select "17"
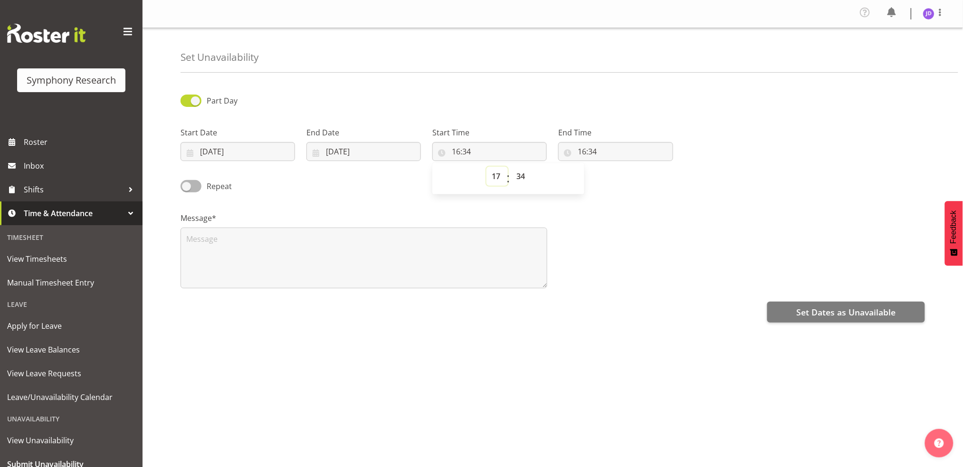
click at [486, 167] on select "00 01 02 03 04 05 06 07 08 09 10 11 12 13 14 15 16 17 18 19 20 21 22 23" at bounding box center [496, 176] width 21 height 19
type input "17:34"
click at [524, 175] on select "00 01 02 03 04 05 06 07 08 09 10 11 12 13 14 15 16 17 18 19 20 21 22 23 24 25 2…" at bounding box center [521, 176] width 21 height 19
select select "0"
click at [511, 167] on select "00 01 02 03 04 05 06 07 08 09 10 11 12 13 14 15 16 17 18 19 20 21 22 23 24 25 2…" at bounding box center [521, 176] width 21 height 19
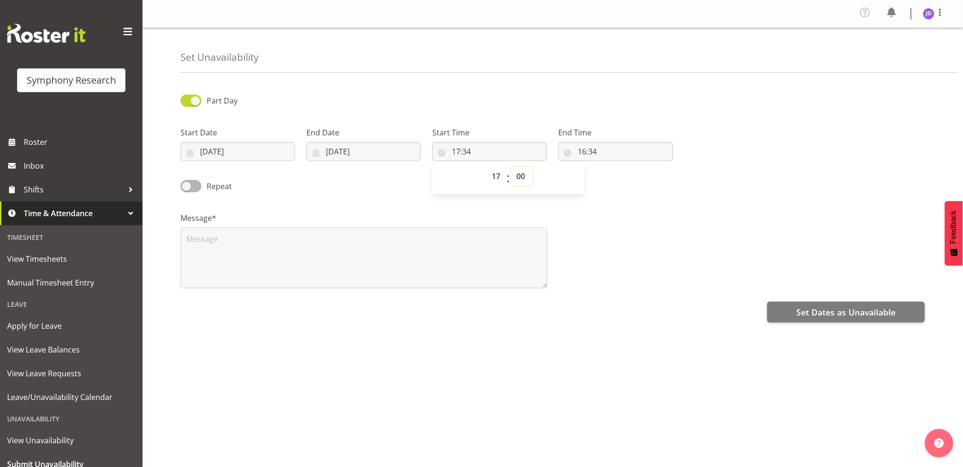
type input "17:00"
click at [586, 150] on input "16:34" at bounding box center [615, 151] width 114 height 19
click at [622, 176] on select "00 01 02 03 04 05 06 07 08 09 10 11 12 13 14 15 16 17 18 19 20 21 22 23" at bounding box center [622, 176] width 21 height 19
select select "23"
click at [612, 167] on select "00 01 02 03 04 05 06 07 08 09 10 11 12 13 14 15 16 17 18 19 20 21 22 23" at bounding box center [622, 176] width 21 height 19
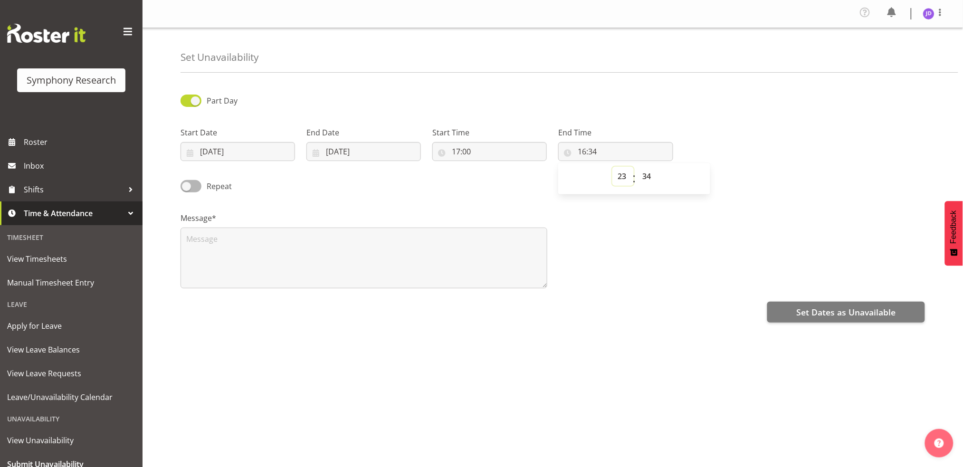
type input "23:34"
click at [648, 175] on select "00 01 02 03 04 05 06 07 08 09 10 11 12 13 14 15 16 17 18 19 20 21 22 23 24 25 2…" at bounding box center [647, 176] width 21 height 19
select select "0"
click at [637, 167] on select "00 01 02 03 04 05 06 07 08 09 10 11 12 13 14 15 16 17 18 19 20 21 22 23 24 25 2…" at bounding box center [647, 176] width 21 height 19
type input "23:00"
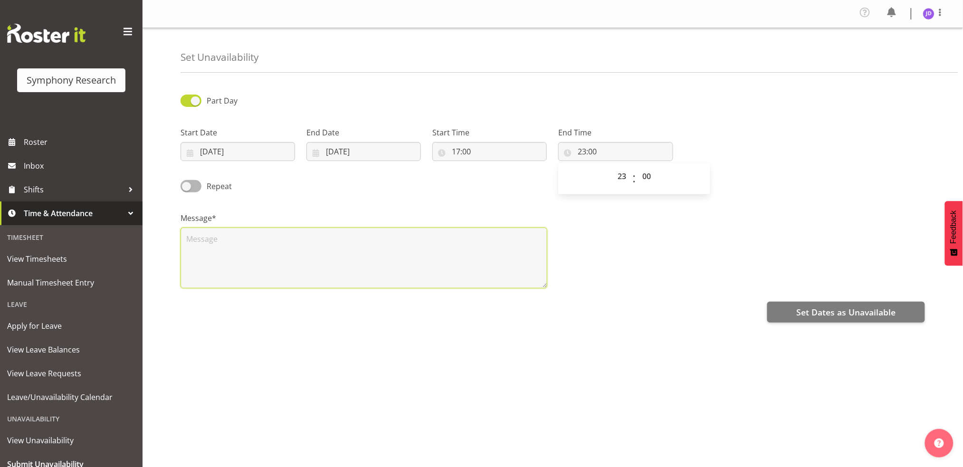
click at [229, 244] on textarea at bounding box center [363, 257] width 367 height 61
type textarea "a"
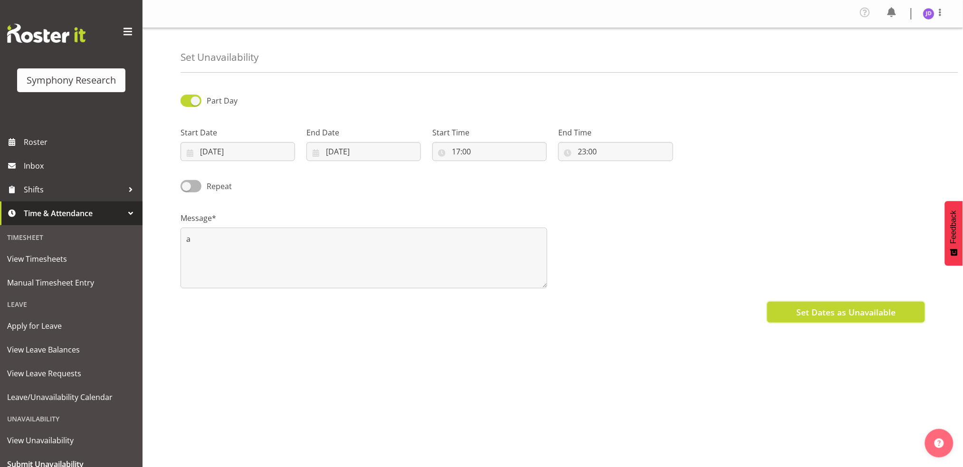
click at [819, 306] on span "Set Dates as Unavailable" at bounding box center [845, 312] width 99 height 12
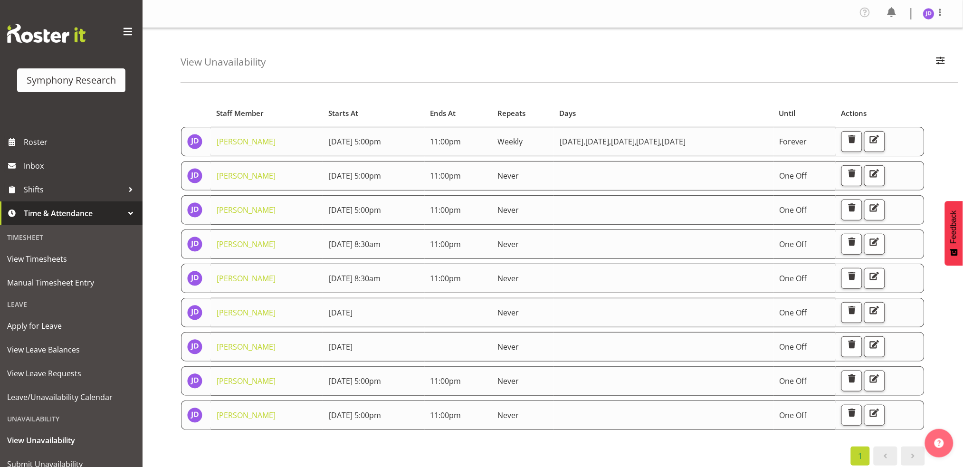
scroll to position [36, 0]
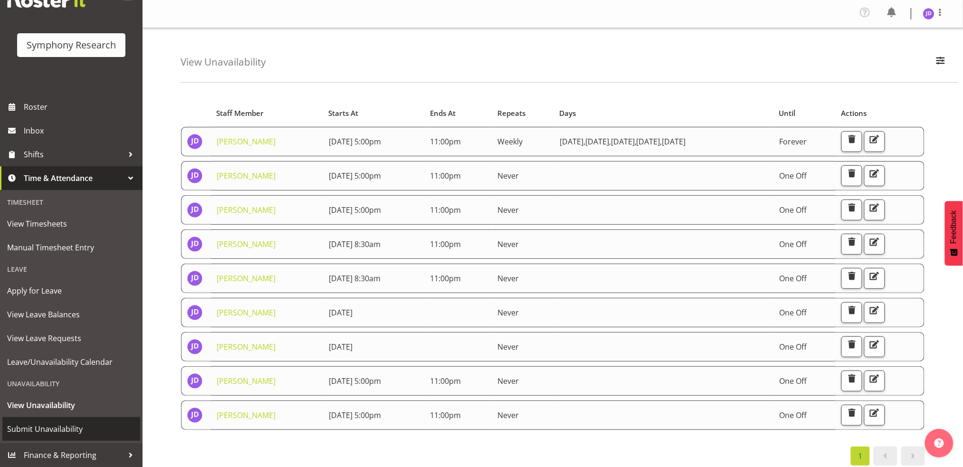
click at [49, 425] on span "Submit Unavailability" at bounding box center [71, 429] width 128 height 14
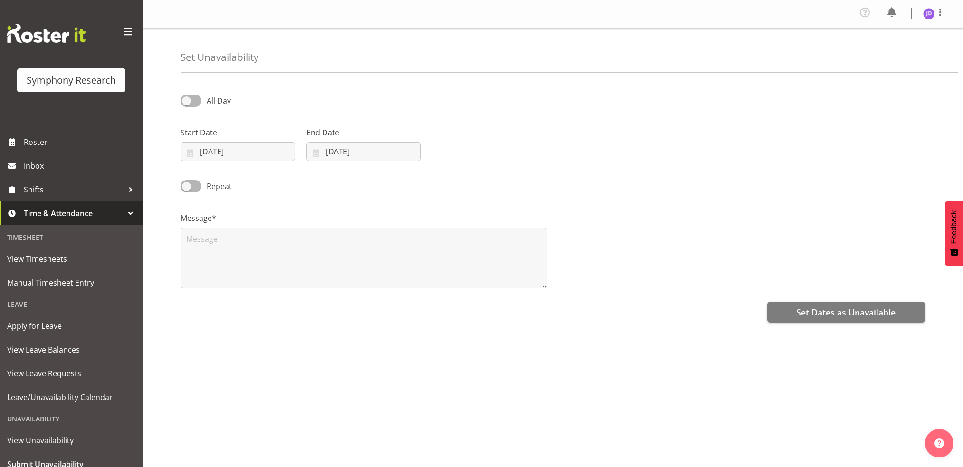
select select "8"
select select "2025"
drag, startPoint x: 247, startPoint y: 150, endPoint x: 262, endPoint y: 170, distance: 24.4
click at [248, 150] on input "02/09/2025" at bounding box center [237, 151] width 114 height 19
click at [256, 246] on span "10" at bounding box center [257, 247] width 8 height 9
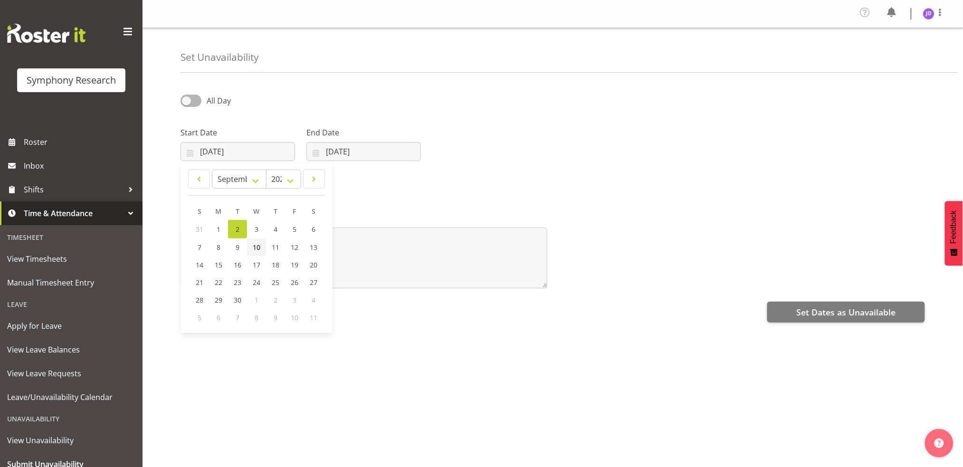
type input "10/09/2025"
click at [375, 149] on input "[DATE]" at bounding box center [363, 151] width 114 height 19
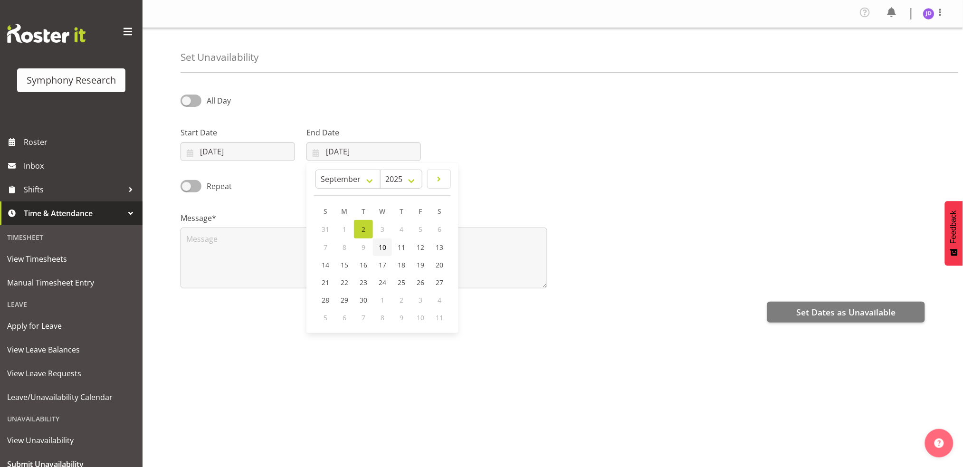
click at [383, 246] on span "10" at bounding box center [382, 247] width 8 height 9
type input "10/09/2025"
drag, startPoint x: 188, startPoint y: 98, endPoint x: 198, endPoint y: 98, distance: 10.9
click at [188, 98] on span at bounding box center [190, 100] width 21 height 12
click at [187, 98] on input "All Day" at bounding box center [183, 100] width 6 height 6
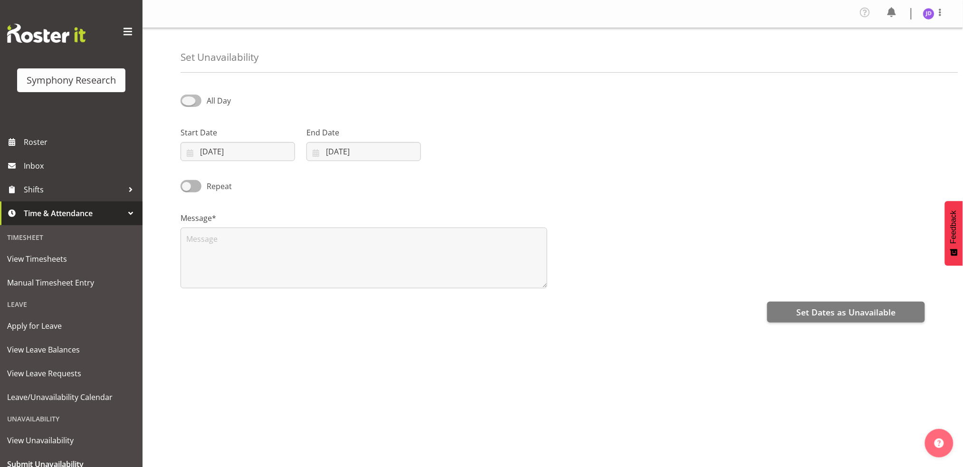
checkbox input "true"
select select "16"
select select "35"
click at [454, 150] on input "16:35" at bounding box center [489, 151] width 114 height 19
click at [495, 176] on select "00 01 02 03 04 05 06 07 08 09 10 11 12 13 14 15 16 17 18 19 20 21 22 23" at bounding box center [496, 176] width 21 height 19
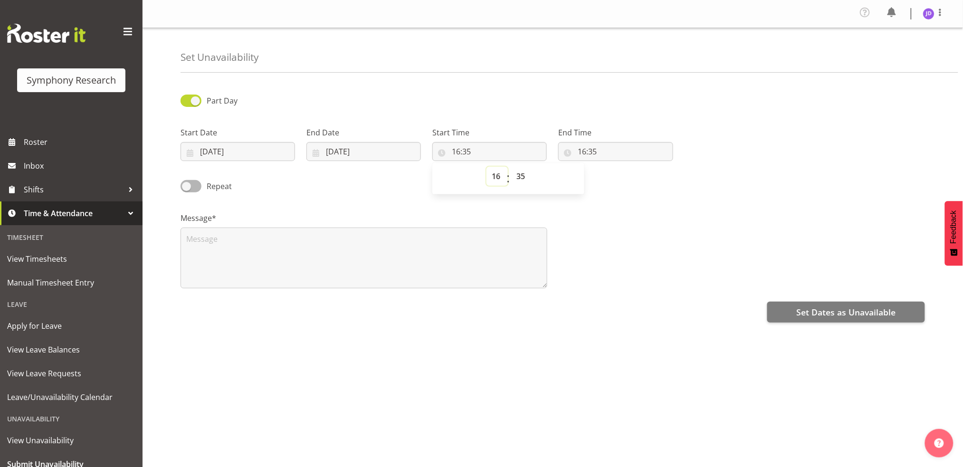
select select "17"
click at [486, 167] on select "00 01 02 03 04 05 06 07 08 09 10 11 12 13 14 15 16 17 18 19 20 21 22 23" at bounding box center [496, 176] width 21 height 19
type input "17:35"
click at [522, 175] on select "00 01 02 03 04 05 06 07 08 09 10 11 12 13 14 15 16 17 18 19 20 21 22 23 24 25 2…" at bounding box center [521, 176] width 21 height 19
select select "0"
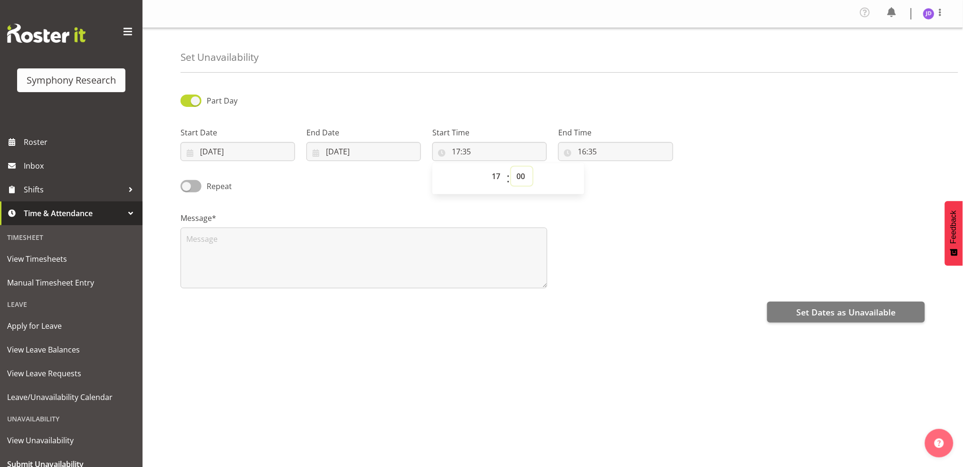
click at [511, 167] on select "00 01 02 03 04 05 06 07 08 09 10 11 12 13 14 15 16 17 18 19 20 21 22 23 24 25 2…" at bounding box center [521, 176] width 21 height 19
type input "17:00"
click at [582, 148] on input "16:35" at bounding box center [615, 151] width 114 height 19
click at [622, 177] on select "00 01 02 03 04 05 06 07 08 09 10 11 12 13 14 15 16 17 18 19 20 21 22 23" at bounding box center [622, 176] width 21 height 19
select select "23"
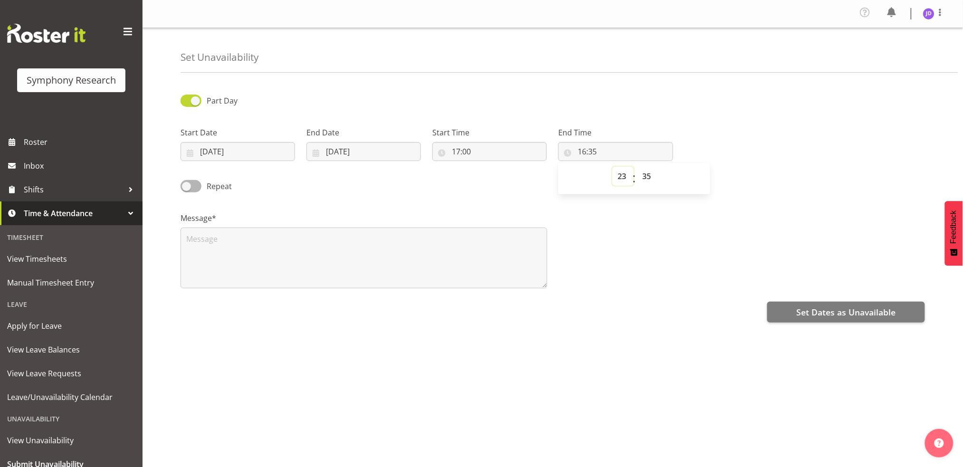
click at [612, 167] on select "00 01 02 03 04 05 06 07 08 09 10 11 12 13 14 15 16 17 18 19 20 21 22 23" at bounding box center [622, 176] width 21 height 19
type input "23:35"
click at [647, 171] on select "00 01 02 03 04 05 06 07 08 09 10 11 12 13 14 15 16 17 18 19 20 21 22 23 24 25 2…" at bounding box center [647, 176] width 21 height 19
select select "0"
click at [637, 167] on select "00 01 02 03 04 05 06 07 08 09 10 11 12 13 14 15 16 17 18 19 20 21 22 23 24 25 2…" at bounding box center [647, 176] width 21 height 19
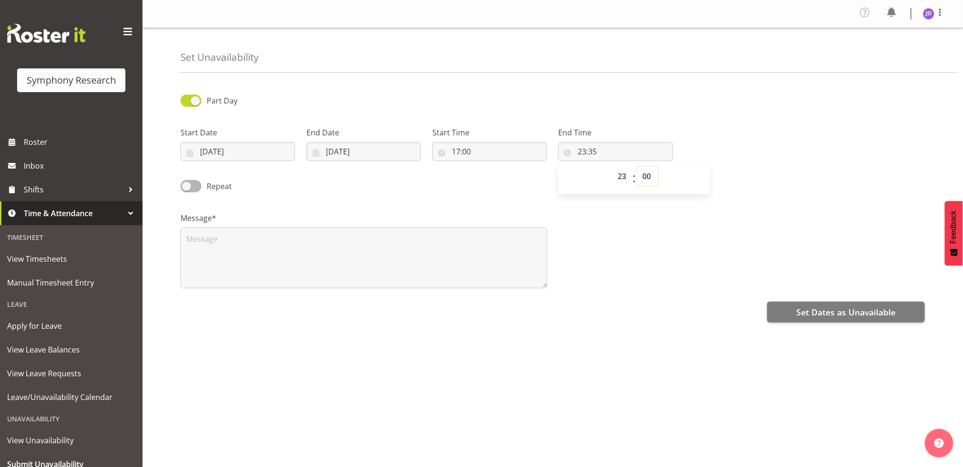
type input "23:00"
click at [215, 246] on textarea at bounding box center [363, 257] width 367 height 61
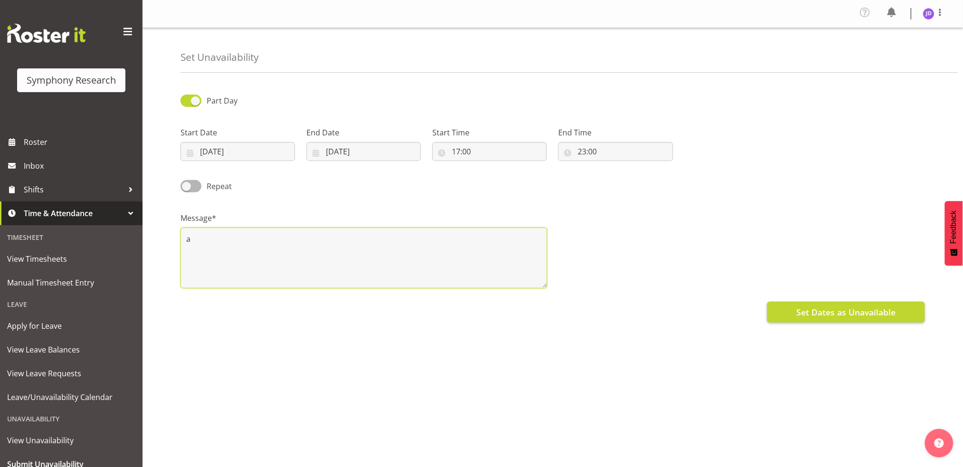
type textarea "a"
click at [809, 307] on span "Set Dates as Unavailable" at bounding box center [845, 312] width 99 height 12
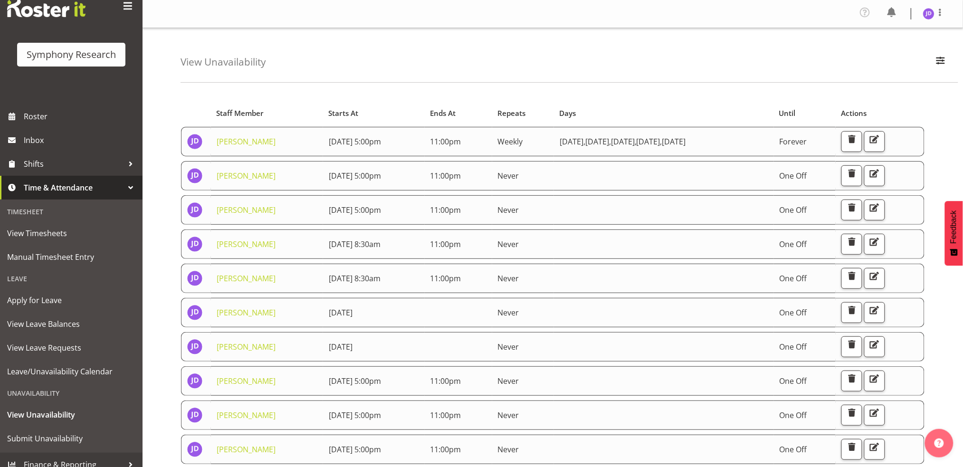
scroll to position [36, 0]
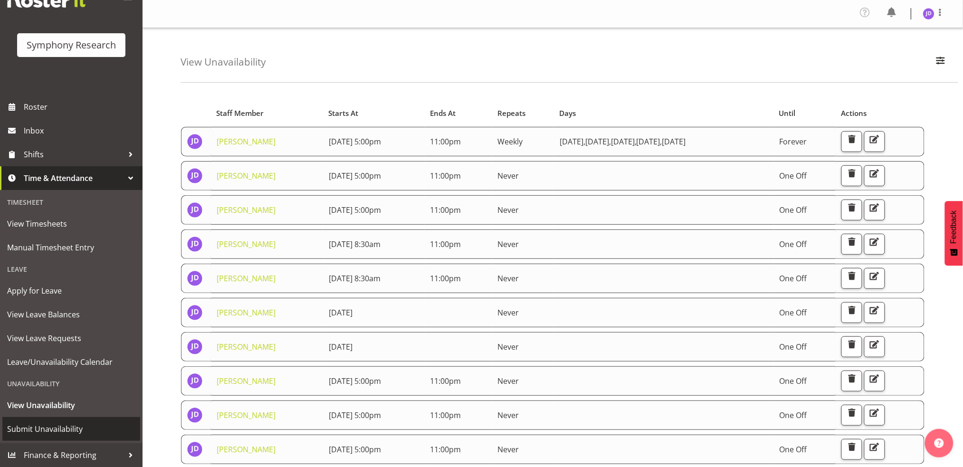
click at [67, 427] on span "Submit Unavailability" at bounding box center [71, 429] width 128 height 14
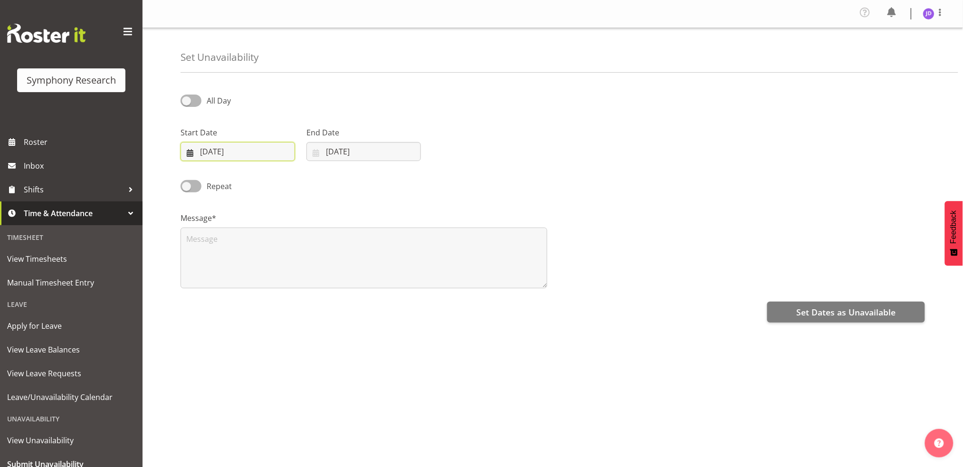
click at [265, 153] on input "[DATE]" at bounding box center [237, 151] width 114 height 19
click at [275, 249] on span "11" at bounding box center [276, 247] width 8 height 9
type input "11/09/2025"
click at [325, 154] on input "02/09/2025" at bounding box center [363, 151] width 114 height 19
click at [403, 247] on span "11" at bounding box center [401, 247] width 8 height 9
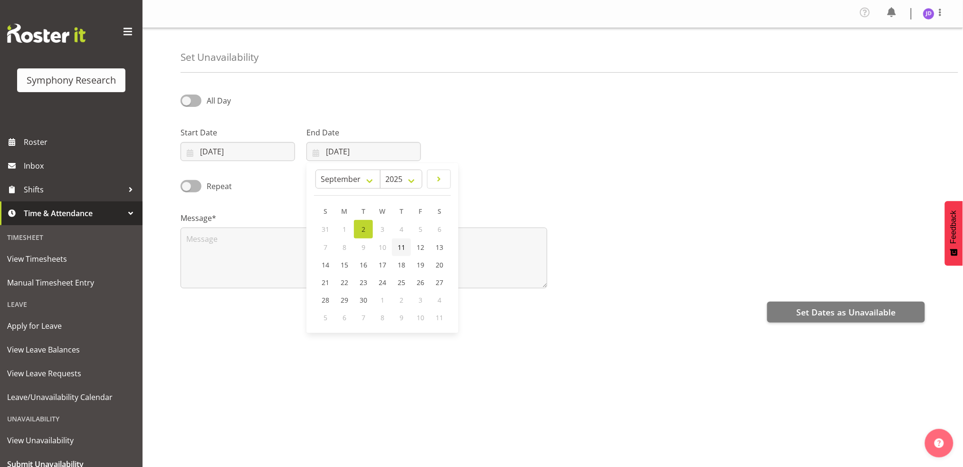
type input "11/09/2025"
click at [193, 99] on span at bounding box center [190, 100] width 21 height 12
click at [187, 99] on input "All Day" at bounding box center [183, 100] width 6 height 6
checkbox input "true"
select select "16"
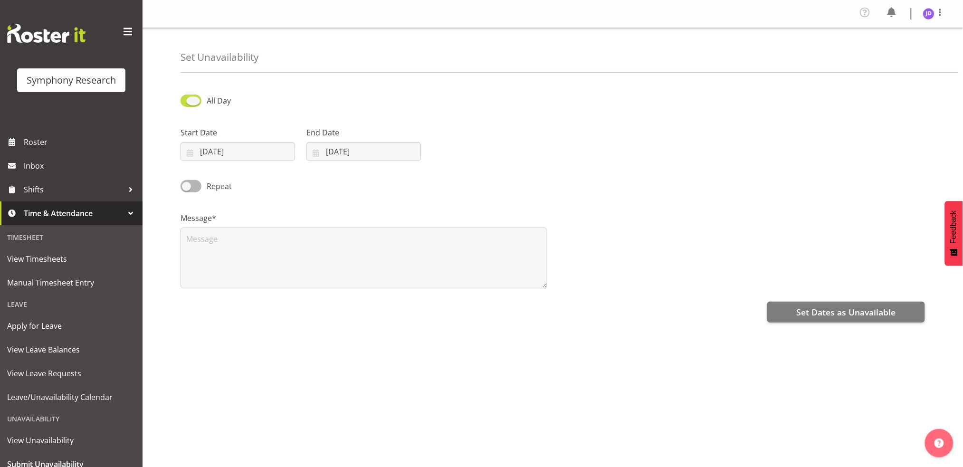
select select "36"
click at [457, 151] on input "16:36" at bounding box center [489, 151] width 114 height 19
click at [496, 175] on select "00 01 02 03 04 05 06 07 08 09 10 11 12 13 14 15 16 17 18 19 20 21 22 23" at bounding box center [496, 176] width 21 height 19
select select "8"
click at [486, 167] on select "00 01 02 03 04 05 06 07 08 09 10 11 12 13 14 15 16 17 18 19 20 21 22 23" at bounding box center [496, 176] width 21 height 19
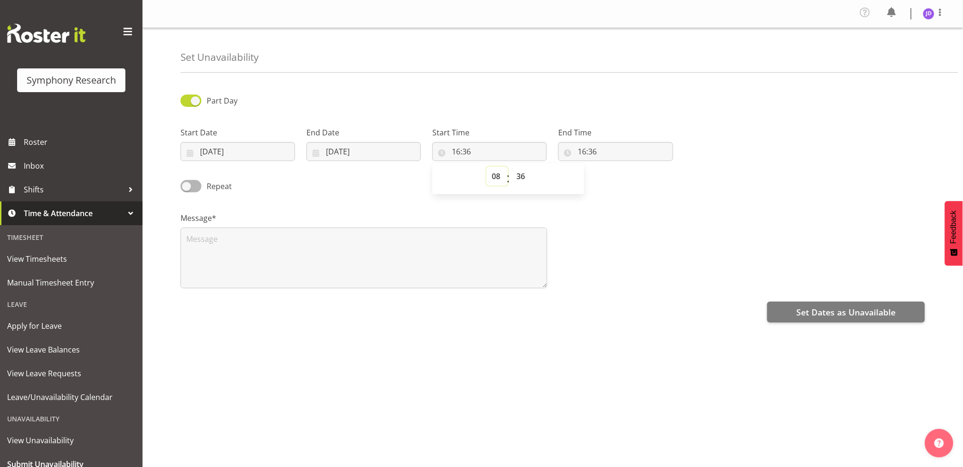
type input "08:36"
click at [524, 178] on select "00 01 02 03 04 05 06 07 08 09 10 11 12 13 14 15 16 17 18 19 20 21 22 23 24 25 2…" at bounding box center [521, 176] width 21 height 19
select select "30"
click at [511, 167] on select "00 01 02 03 04 05 06 07 08 09 10 11 12 13 14 15 16 17 18 19 20 21 22 23 24 25 2…" at bounding box center [521, 176] width 21 height 19
type input "08:30"
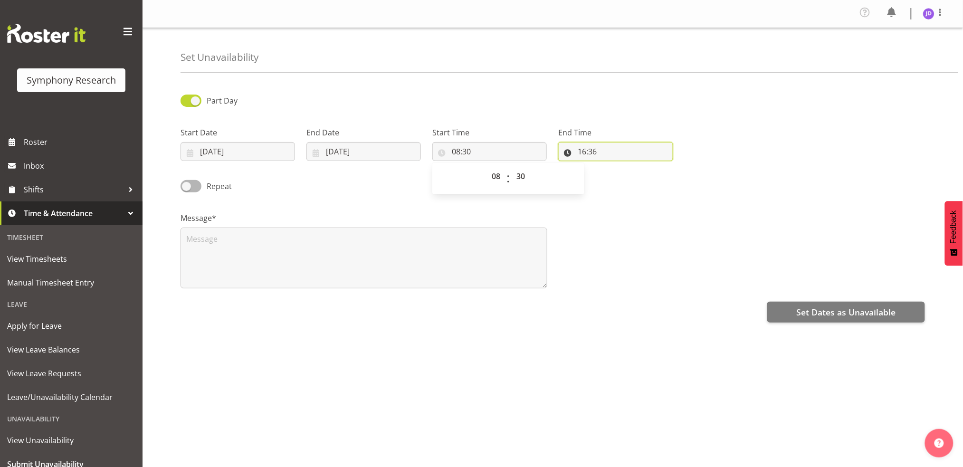
click at [584, 155] on input "16:36" at bounding box center [615, 151] width 114 height 19
click at [624, 176] on select "00 01 02 03 04 05 06 07 08 09 10 11 12 13 14 15 16 17 18 19 20 21 22 23" at bounding box center [622, 176] width 21 height 19
select select "23"
click at [612, 167] on select "00 01 02 03 04 05 06 07 08 09 10 11 12 13 14 15 16 17 18 19 20 21 22 23" at bounding box center [622, 176] width 21 height 19
type input "23:36"
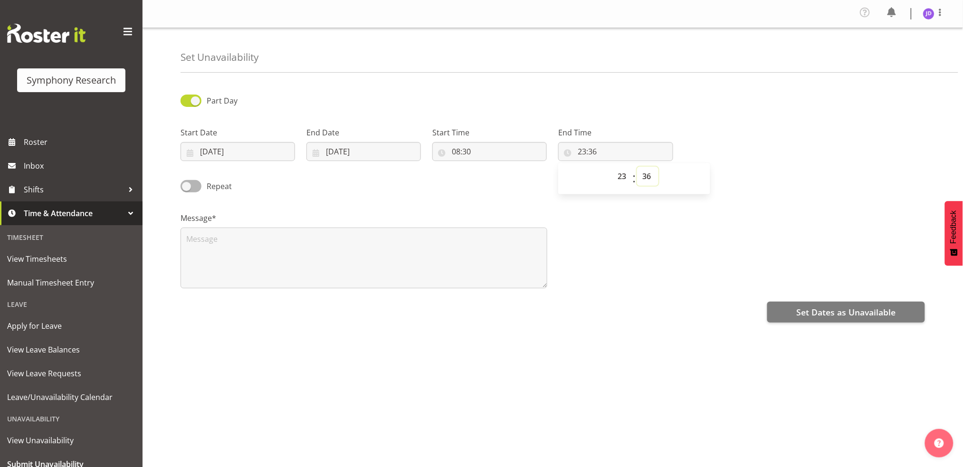
click at [649, 176] on select "00 01 02 03 04 05 06 07 08 09 10 11 12 13 14 15 16 17 18 19 20 21 22 23 24 25 2…" at bounding box center [647, 176] width 21 height 19
select select "0"
click at [637, 167] on select "00 01 02 03 04 05 06 07 08 09 10 11 12 13 14 15 16 17 18 19 20 21 22 23 24 25 2…" at bounding box center [647, 176] width 21 height 19
type input "23:00"
click at [231, 240] on textarea at bounding box center [363, 257] width 367 height 61
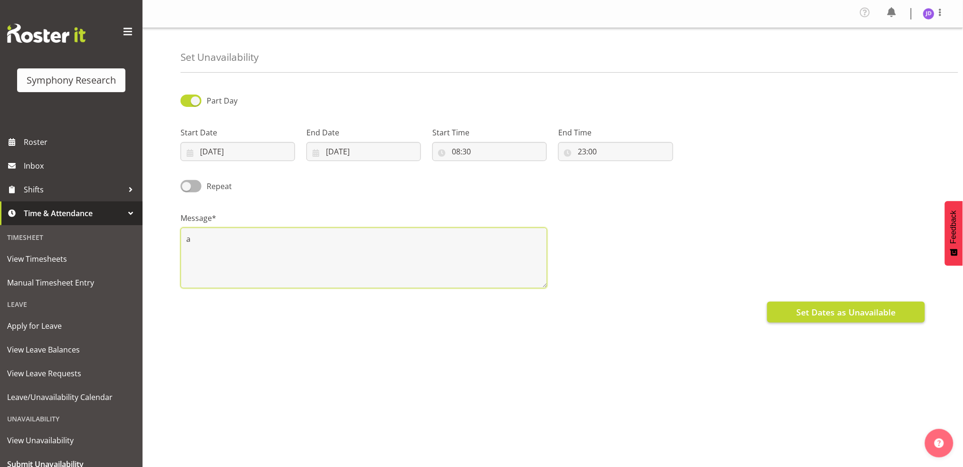
type textarea "a"
drag, startPoint x: 841, startPoint y: 312, endPoint x: 827, endPoint y: 293, distance: 23.7
click at [841, 310] on span "Set Dates as Unavailable" at bounding box center [845, 312] width 99 height 12
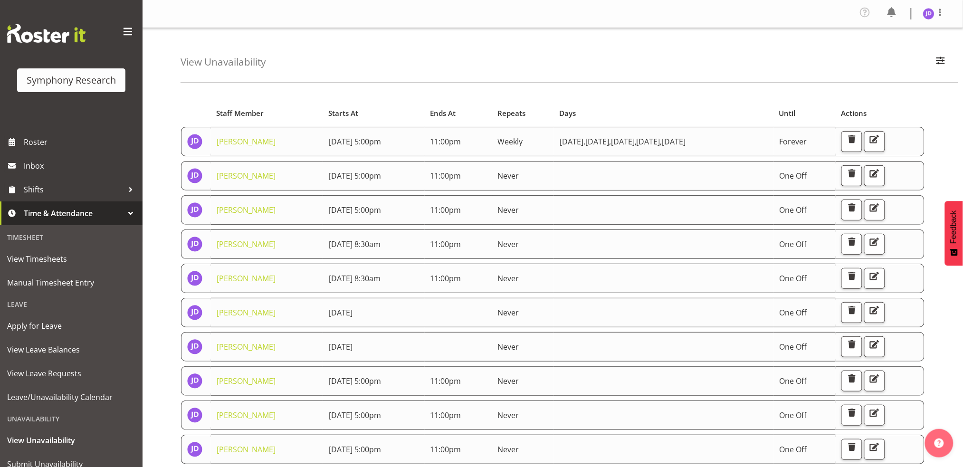
scroll to position [36, 0]
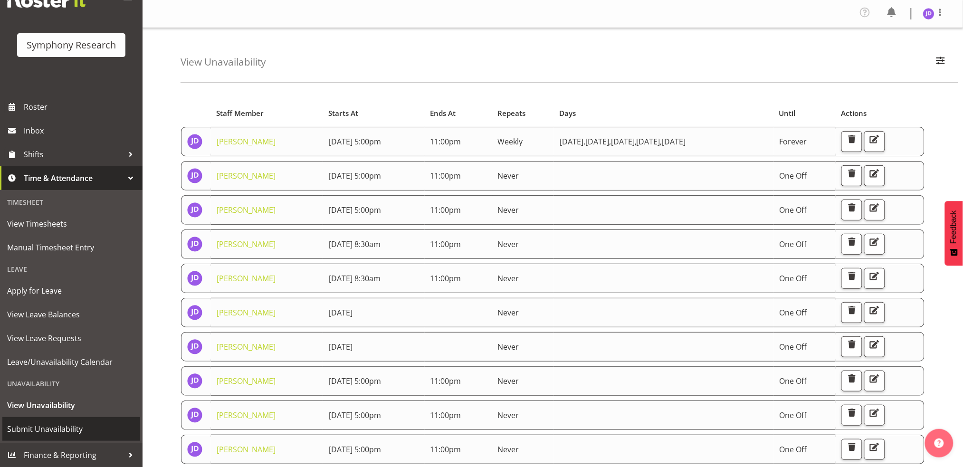
click at [56, 427] on span "Submit Unavailability" at bounding box center [71, 429] width 128 height 14
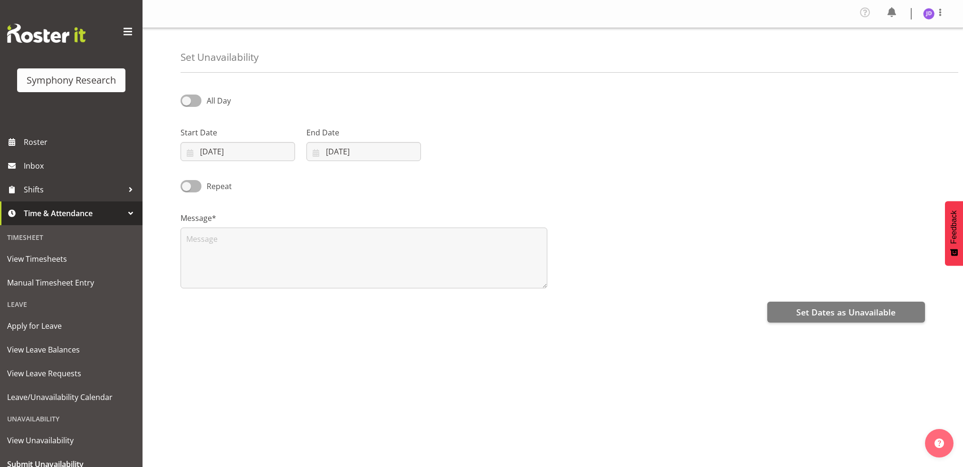
select select "8"
select select "2025"
click at [255, 154] on input "[DATE]" at bounding box center [237, 151] width 114 height 19
click at [297, 247] on span "12" at bounding box center [295, 247] width 8 height 9
type input "[DATE]"
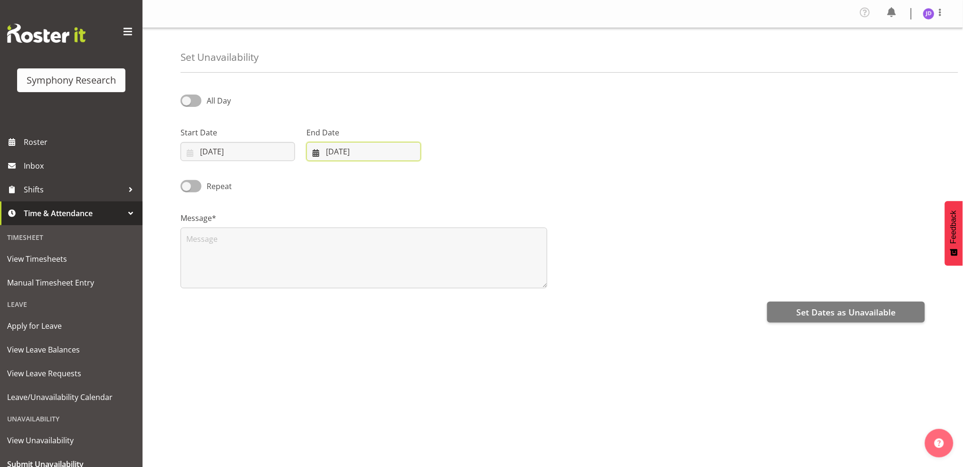
click at [373, 155] on input "[DATE]" at bounding box center [363, 151] width 114 height 19
click at [422, 246] on span "12" at bounding box center [420, 247] width 8 height 9
type input "[DATE]"
click at [195, 102] on span at bounding box center [190, 100] width 21 height 12
click at [187, 102] on input "All Day" at bounding box center [183, 100] width 6 height 6
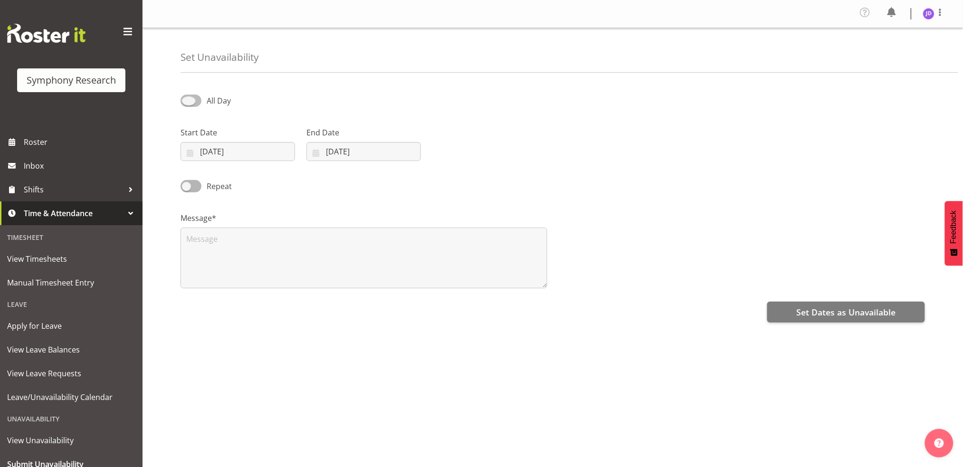
checkbox input "true"
select select "16"
select select "37"
click at [457, 149] on input "16:37" at bounding box center [489, 151] width 114 height 19
click at [497, 176] on select "00 01 02 03 04 05 06 07 08 09 10 11 12 13 14 15 16 17 18 19 20 21 22 23" at bounding box center [496, 176] width 21 height 19
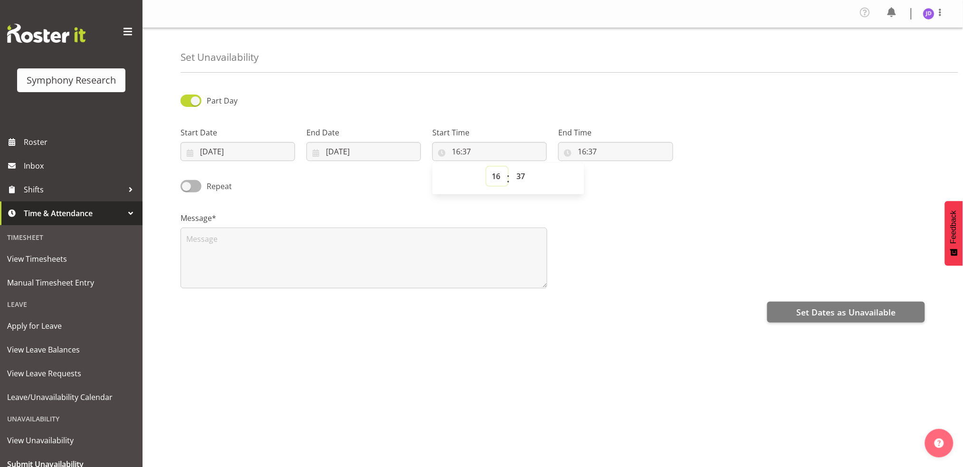
select select "8"
click at [486, 167] on select "00 01 02 03 04 05 06 07 08 09 10 11 12 13 14 15 16 17 18 19 20 21 22 23" at bounding box center [496, 176] width 21 height 19
type input "08:37"
click at [520, 175] on select "00 01 02 03 04 05 06 07 08 09 10 11 12 13 14 15 16 17 18 19 20 21 22 23 24 25 2…" at bounding box center [521, 176] width 21 height 19
select select "30"
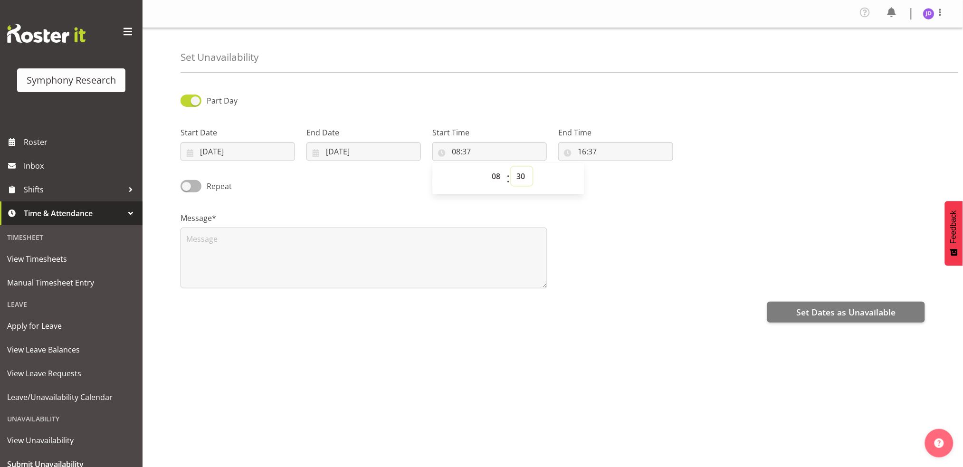
click at [511, 167] on select "00 01 02 03 04 05 06 07 08 09 10 11 12 13 14 15 16 17 18 19 20 21 22 23 24 25 2…" at bounding box center [521, 176] width 21 height 19
type input "08:30"
click at [586, 152] on input "16:37" at bounding box center [615, 151] width 114 height 19
click at [624, 177] on select "00 01 02 03 04 05 06 07 08 09 10 11 12 13 14 15 16 17 18 19 20 21 22 23" at bounding box center [622, 176] width 21 height 19
select select "23"
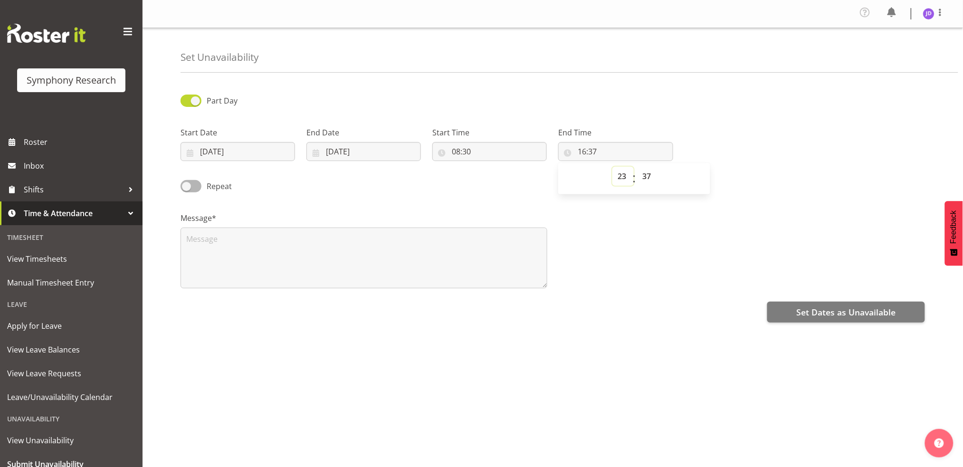
click at [612, 167] on select "00 01 02 03 04 05 06 07 08 09 10 11 12 13 14 15 16 17 18 19 20 21 22 23" at bounding box center [622, 176] width 21 height 19
type input "23:37"
click at [648, 175] on select "00 01 02 03 04 05 06 07 08 09 10 11 12 13 14 15 16 17 18 19 20 21 22 23 24 25 2…" at bounding box center [647, 176] width 21 height 19
select select "0"
click at [637, 167] on select "00 01 02 03 04 05 06 07 08 09 10 11 12 13 14 15 16 17 18 19 20 21 22 23 24 25 2…" at bounding box center [647, 176] width 21 height 19
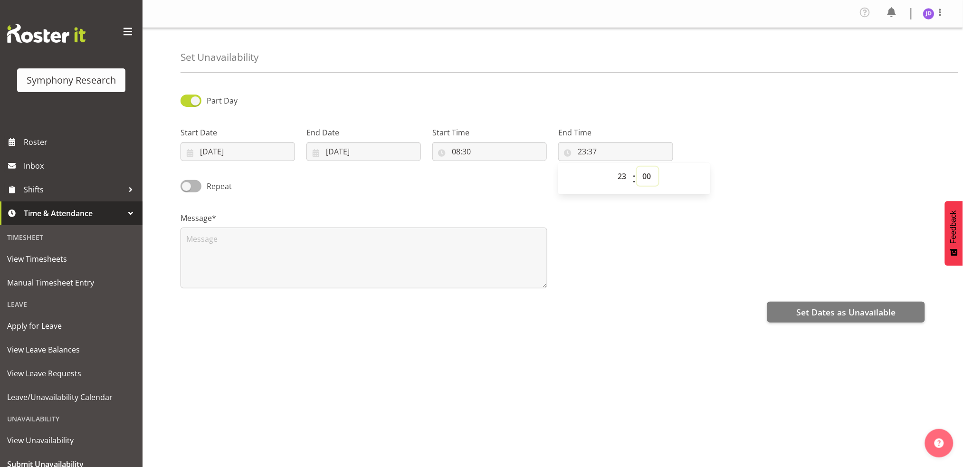
type input "23:00"
drag, startPoint x: 262, startPoint y: 236, endPoint x: 268, endPoint y: 230, distance: 9.1
click at [261, 235] on textarea at bounding box center [363, 257] width 367 height 61
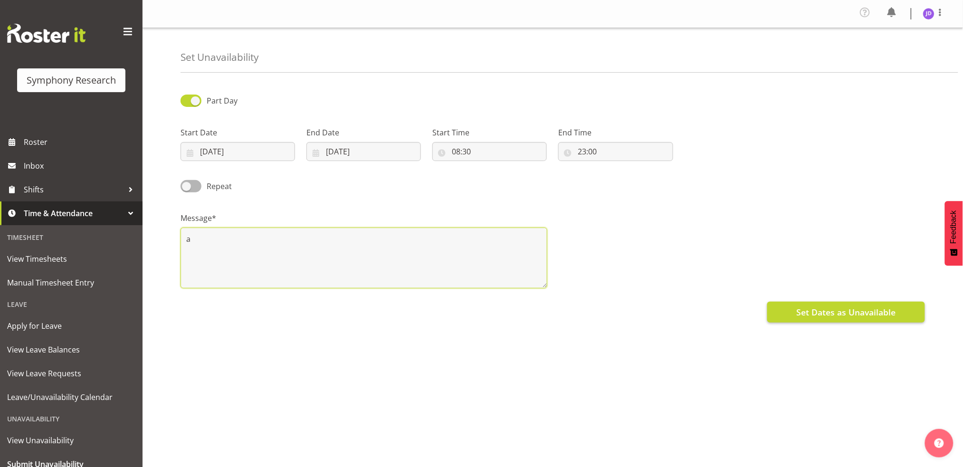
type textarea "a"
drag, startPoint x: 812, startPoint y: 312, endPoint x: 801, endPoint y: 296, distance: 19.8
click at [812, 312] on span "Set Dates as Unavailable" at bounding box center [845, 312] width 99 height 12
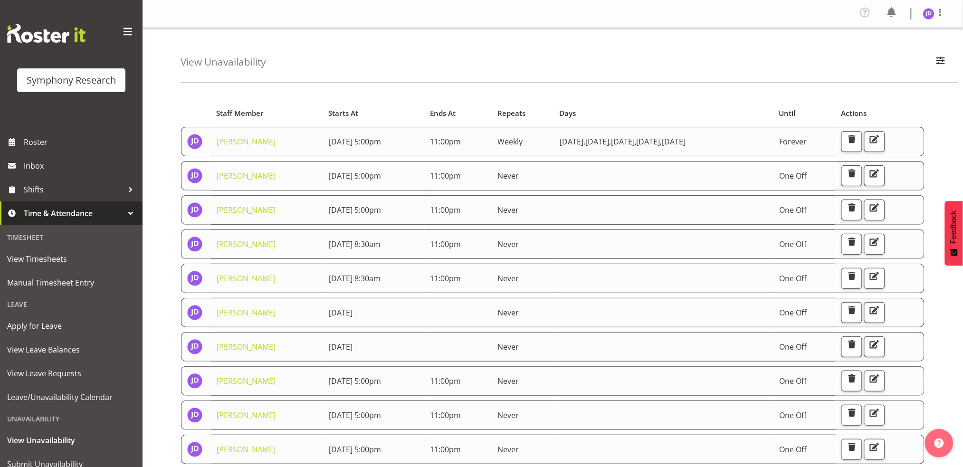
scroll to position [36, 0]
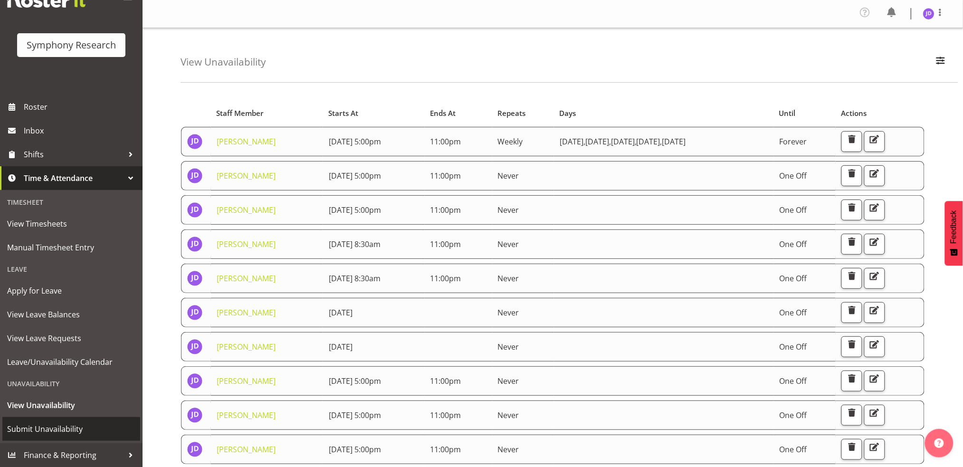
click at [38, 426] on span "Submit Unavailability" at bounding box center [71, 429] width 128 height 14
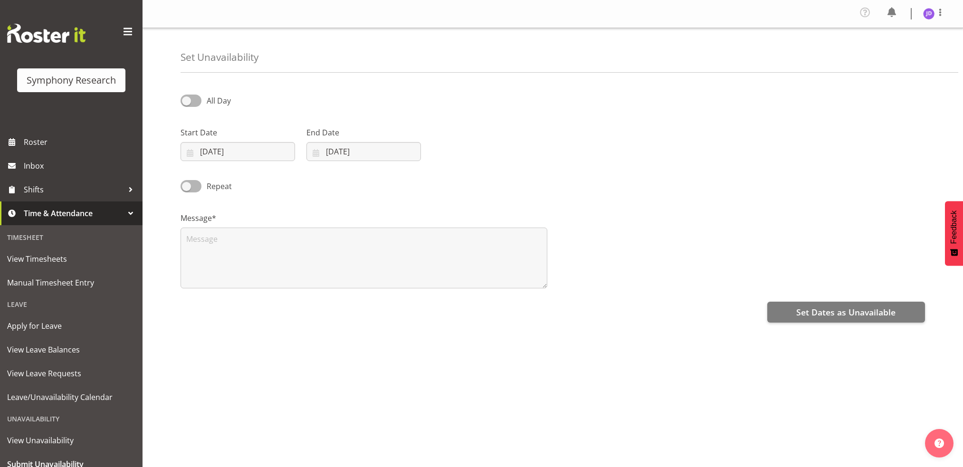
select select "8"
select select "2025"
click at [242, 156] on input "[DATE]" at bounding box center [237, 151] width 114 height 19
click at [310, 241] on link "13" at bounding box center [313, 247] width 19 height 18
type input "[DATE]"
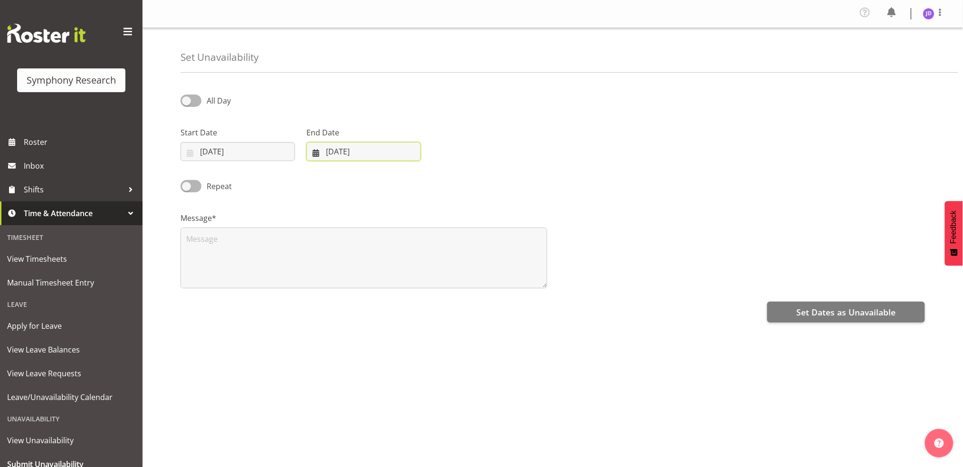
click at [368, 159] on input "02/09/2025" at bounding box center [363, 151] width 114 height 19
click at [439, 246] on span "13" at bounding box center [439, 247] width 8 height 9
type input "13/09/2025"
click at [252, 245] on textarea at bounding box center [363, 257] width 367 height 61
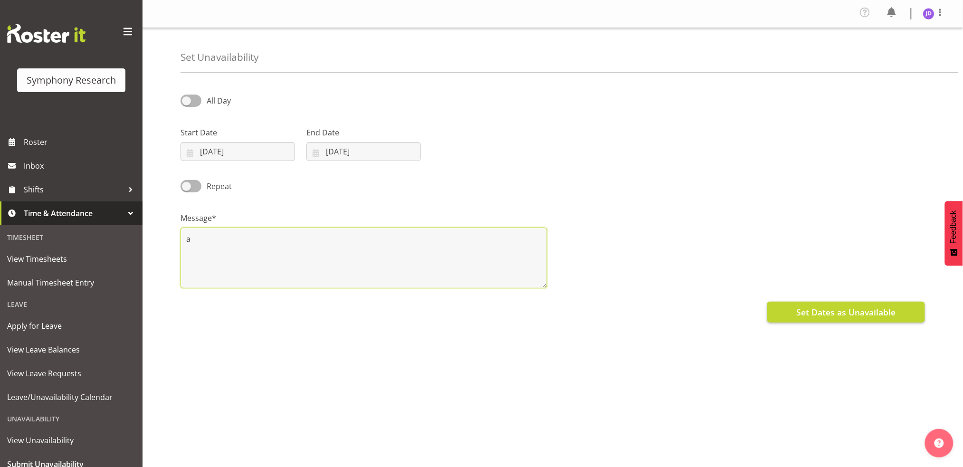
type textarea "a"
drag, startPoint x: 811, startPoint y: 312, endPoint x: 818, endPoint y: 265, distance: 48.0
click at [811, 310] on span "Set Dates as Unavailable" at bounding box center [845, 312] width 99 height 12
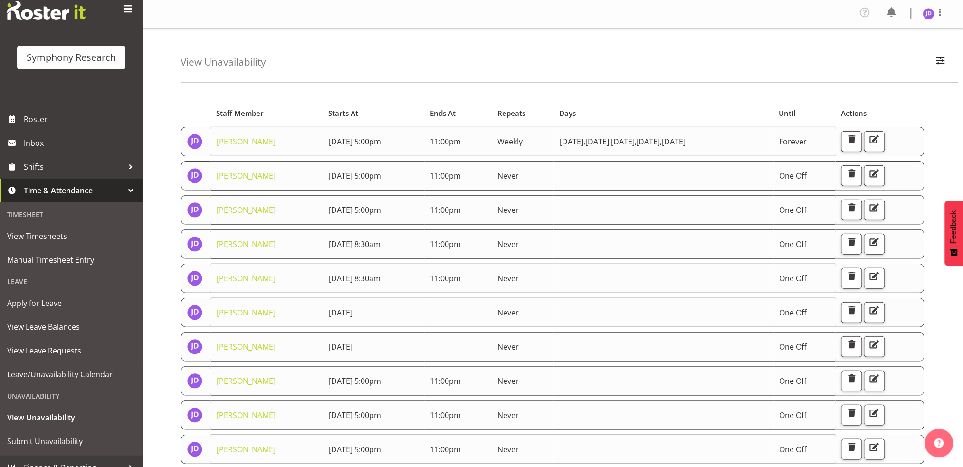
scroll to position [36, 0]
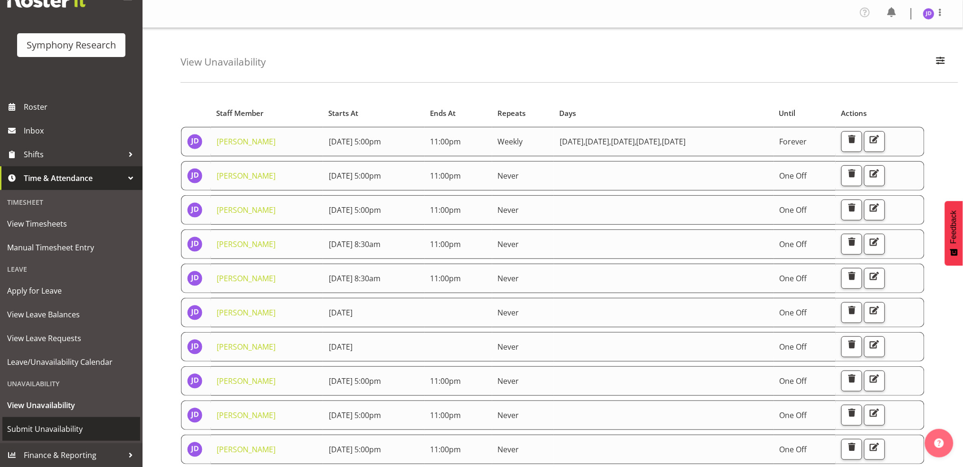
click at [24, 430] on span "Submit Unavailability" at bounding box center [71, 429] width 128 height 14
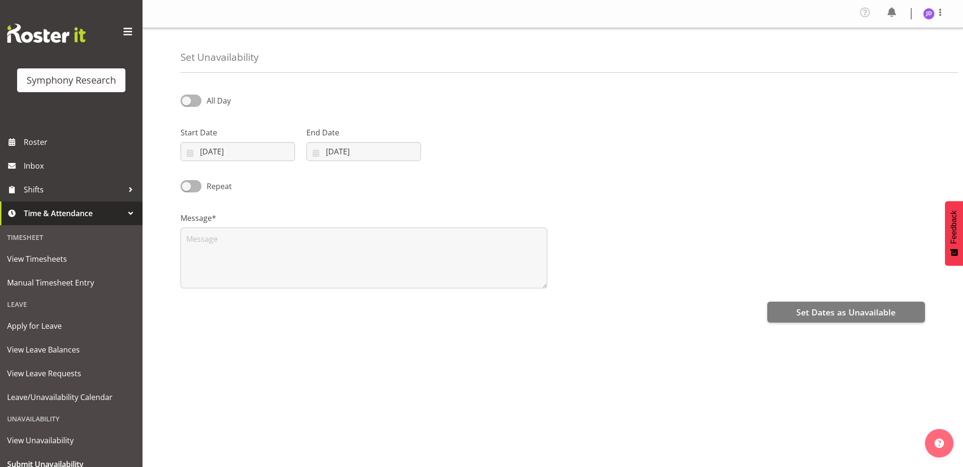
select select "8"
select select "2025"
click at [246, 160] on input "02/09/2025" at bounding box center [237, 151] width 114 height 19
click at [198, 262] on span "14" at bounding box center [200, 264] width 8 height 9
type input "14/09/2025"
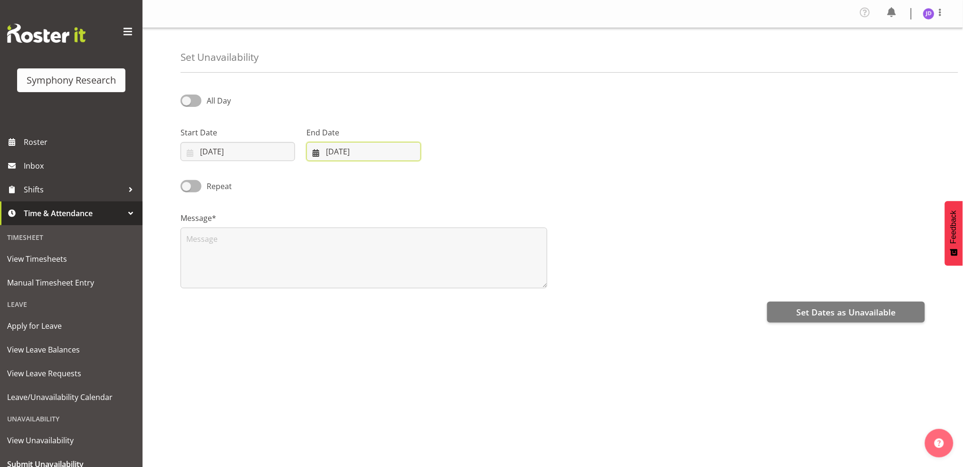
click at [378, 148] on input "02/09/2025" at bounding box center [363, 151] width 114 height 19
drag, startPoint x: 324, startPoint y: 263, endPoint x: 317, endPoint y: 262, distance: 7.2
click at [324, 262] on span "14" at bounding box center [325, 264] width 8 height 9
type input "14/09/2025"
click at [226, 251] on textarea at bounding box center [363, 257] width 367 height 61
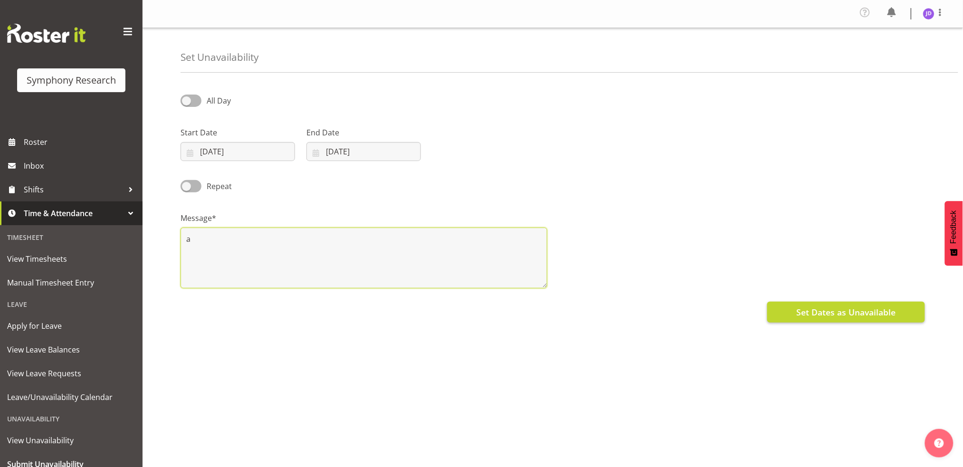
type textarea "a"
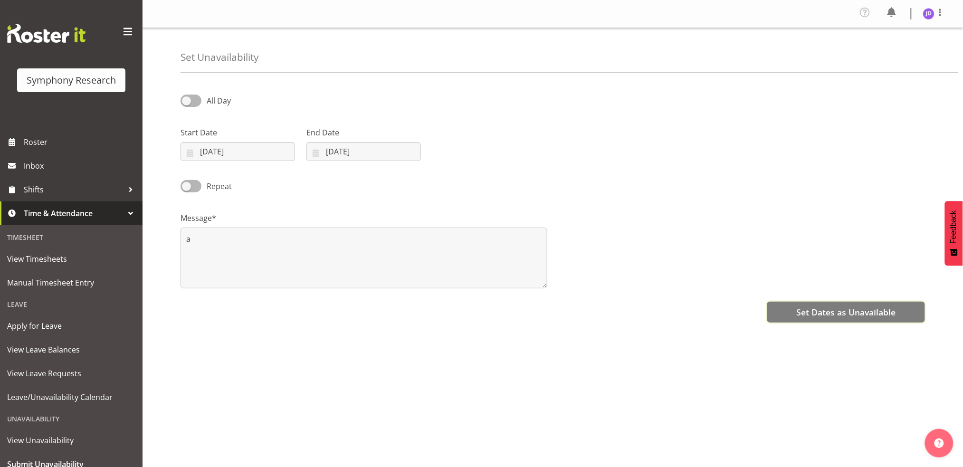
click at [827, 310] on span "Set Dates as Unavailable" at bounding box center [845, 312] width 99 height 12
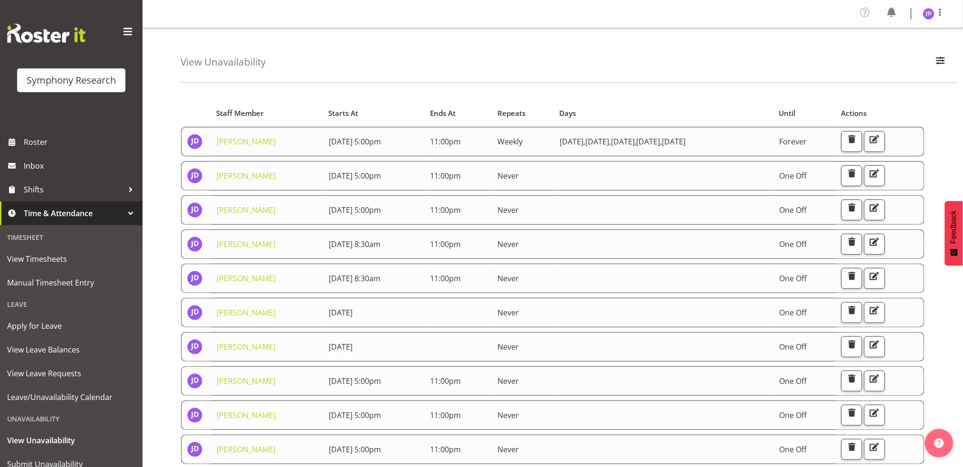
scroll to position [36, 0]
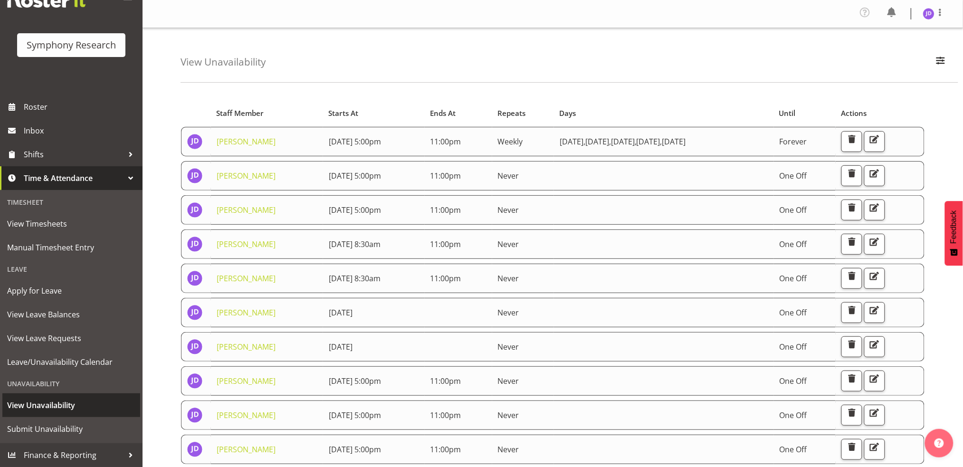
click at [34, 406] on span "View Unavailability" at bounding box center [71, 405] width 128 height 14
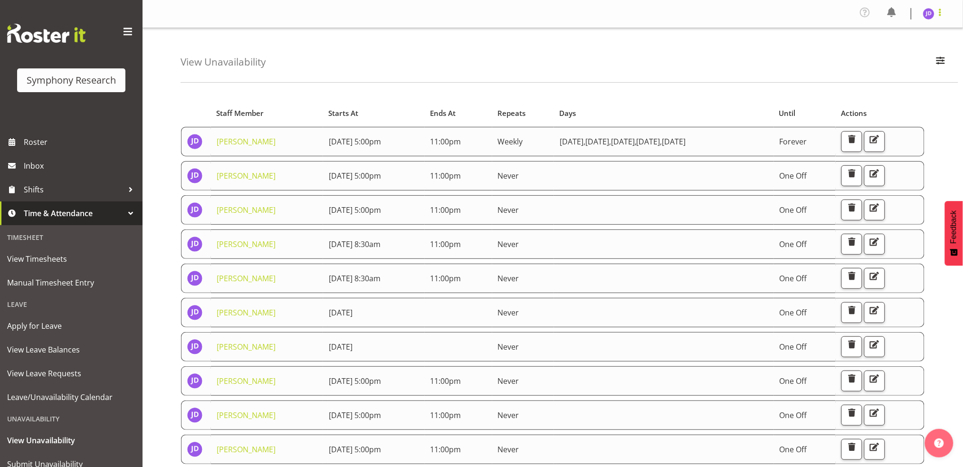
click at [941, 12] on span at bounding box center [939, 12] width 11 height 11
click at [879, 53] on link "Log Out" at bounding box center [899, 52] width 91 height 17
